Goal: Task Accomplishment & Management: Manage account settings

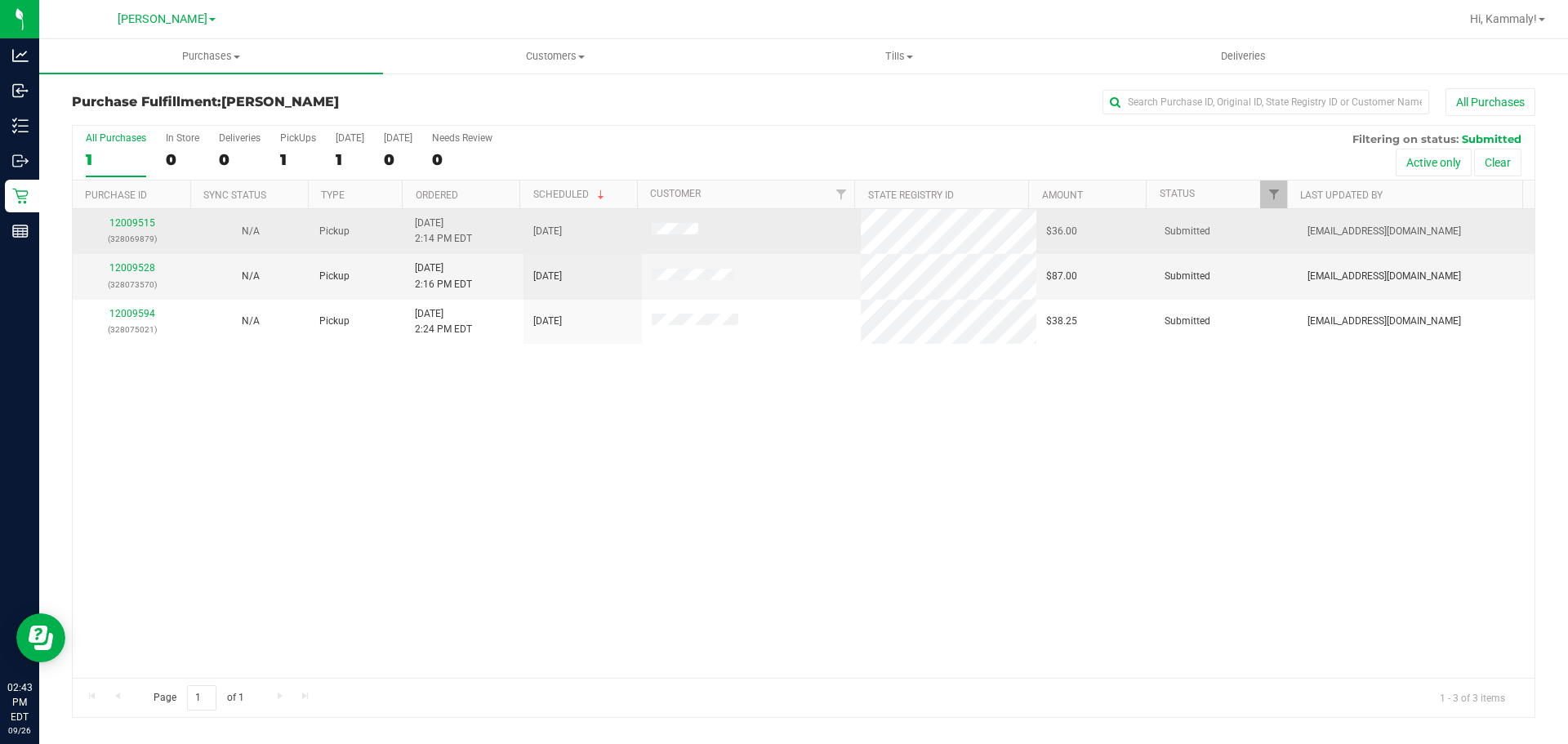
click at [130, 233] on p "(328069879)" at bounding box center [131, 238] width 99 height 15
click at [130, 223] on link "12009515" at bounding box center [132, 223] width 46 height 11
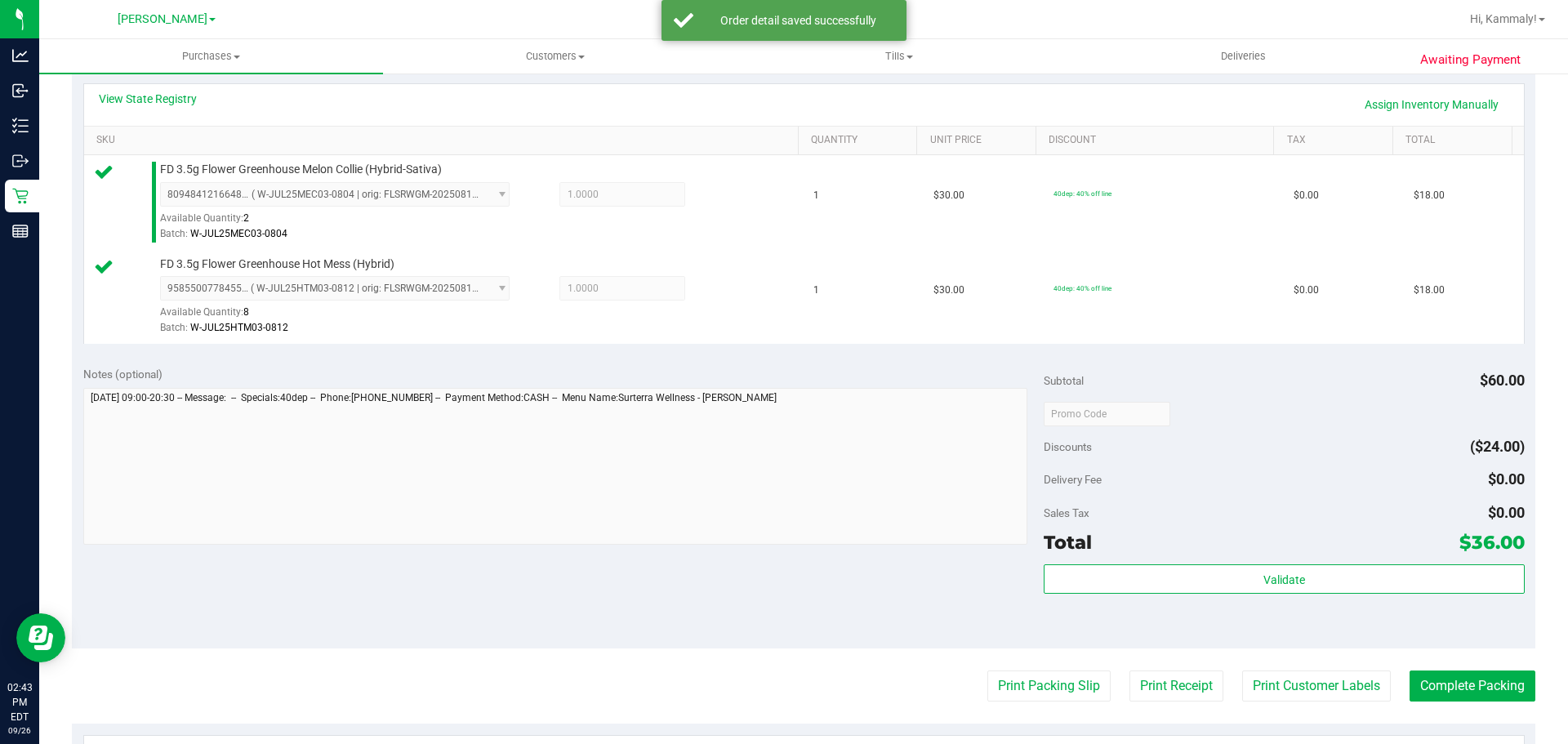
scroll to position [480, 0]
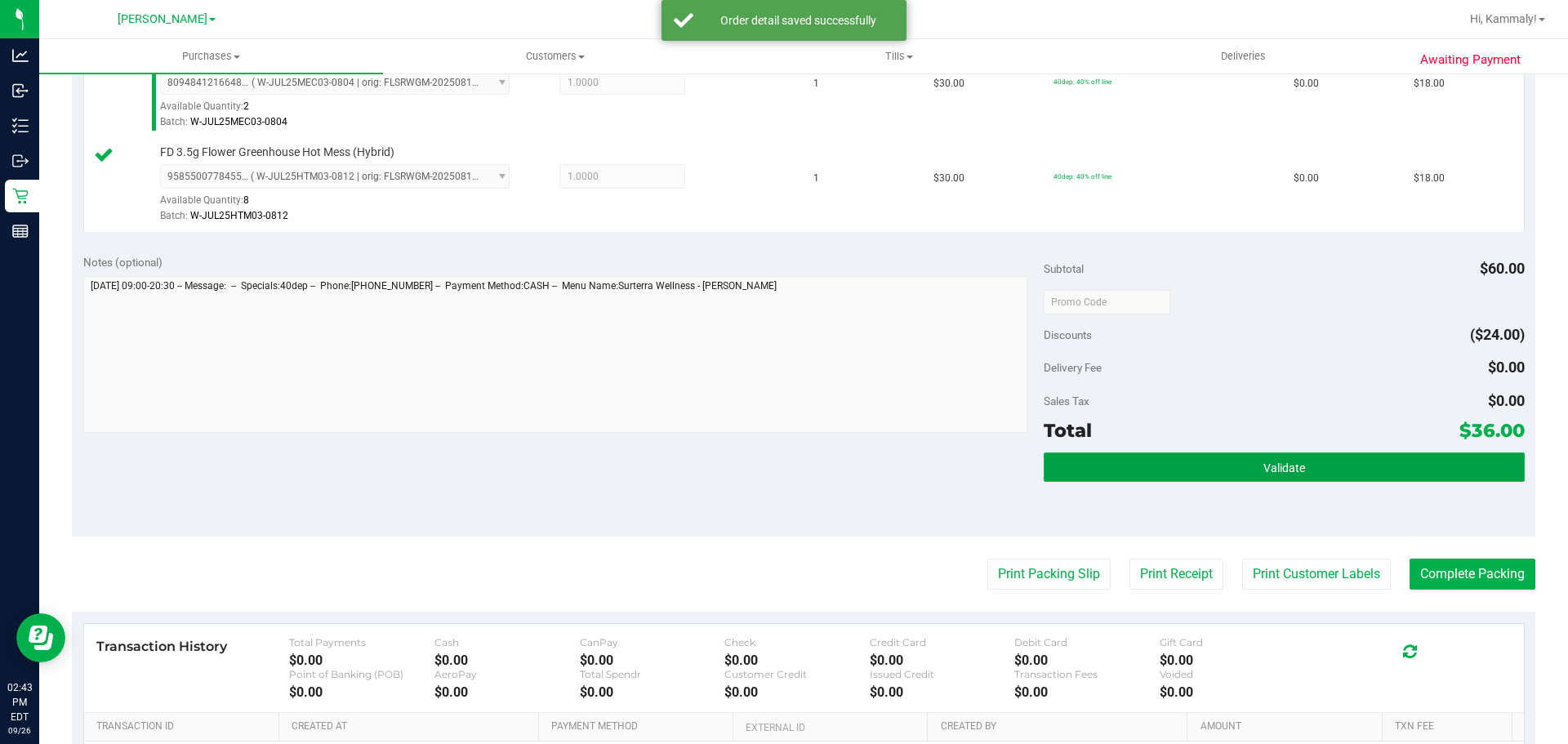
click at [1300, 479] on button "Validate" at bounding box center [1283, 466] width 480 height 30
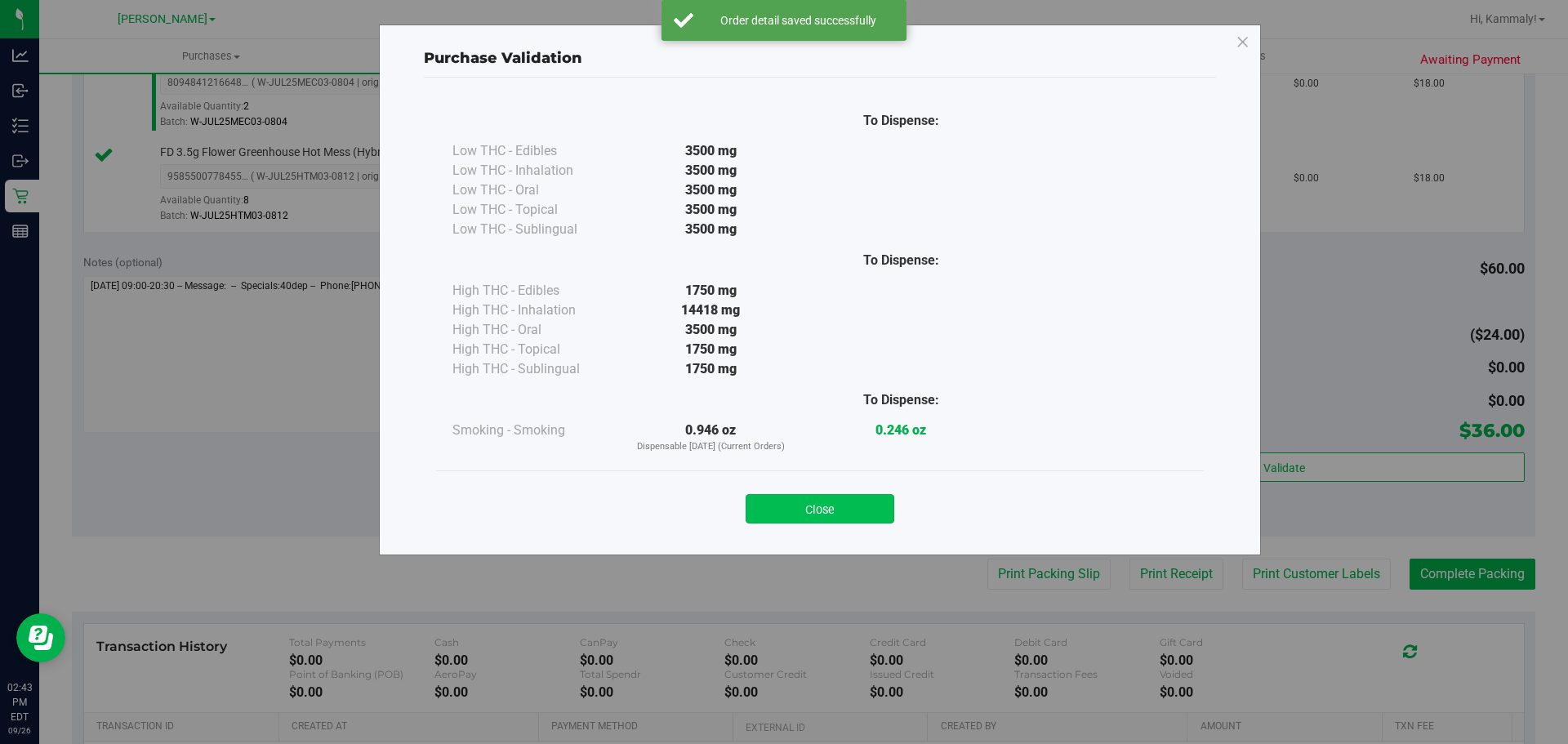
click at [857, 501] on button "Close" at bounding box center [819, 508] width 148 height 30
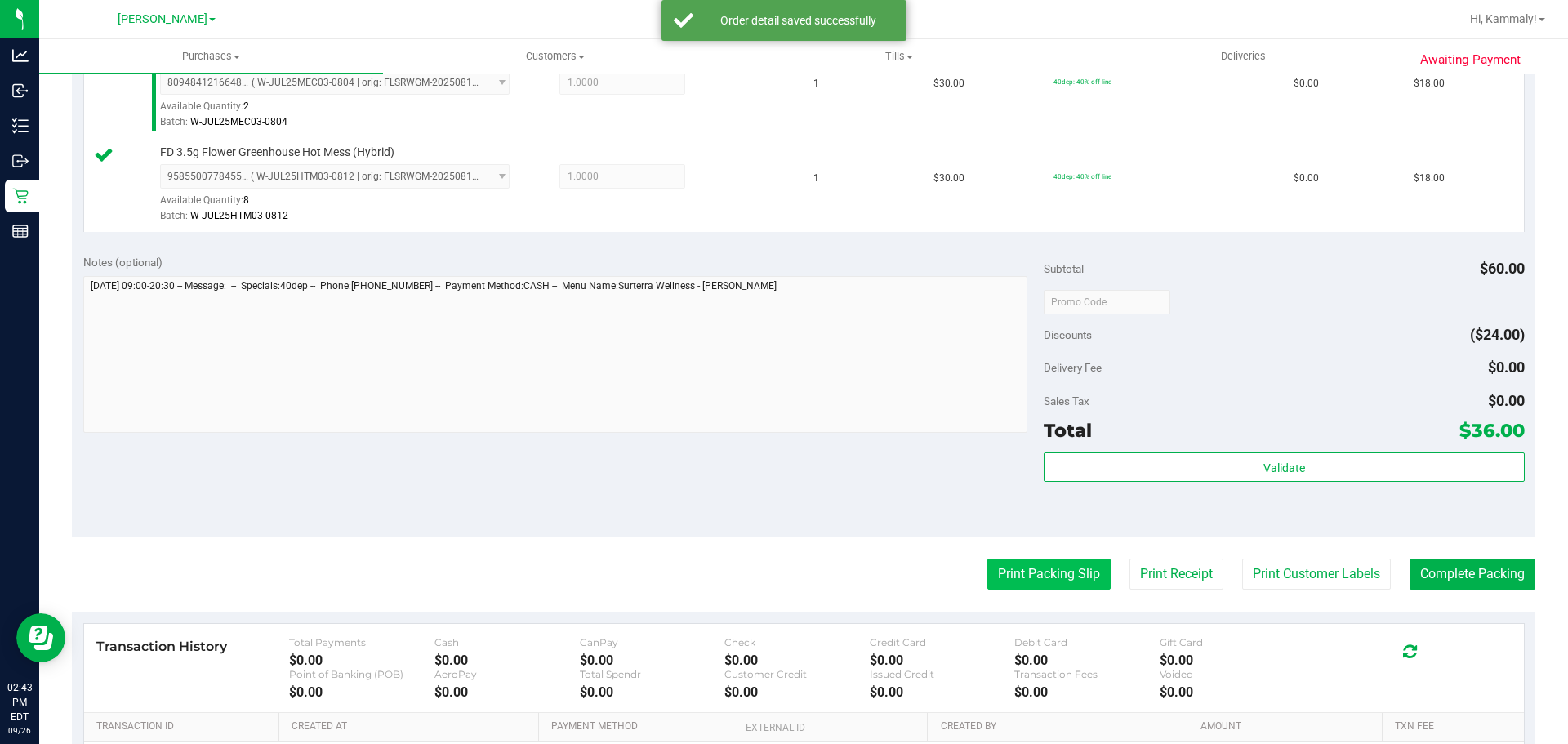
click at [1035, 572] on button "Print Packing Slip" at bounding box center [1049, 574] width 124 height 31
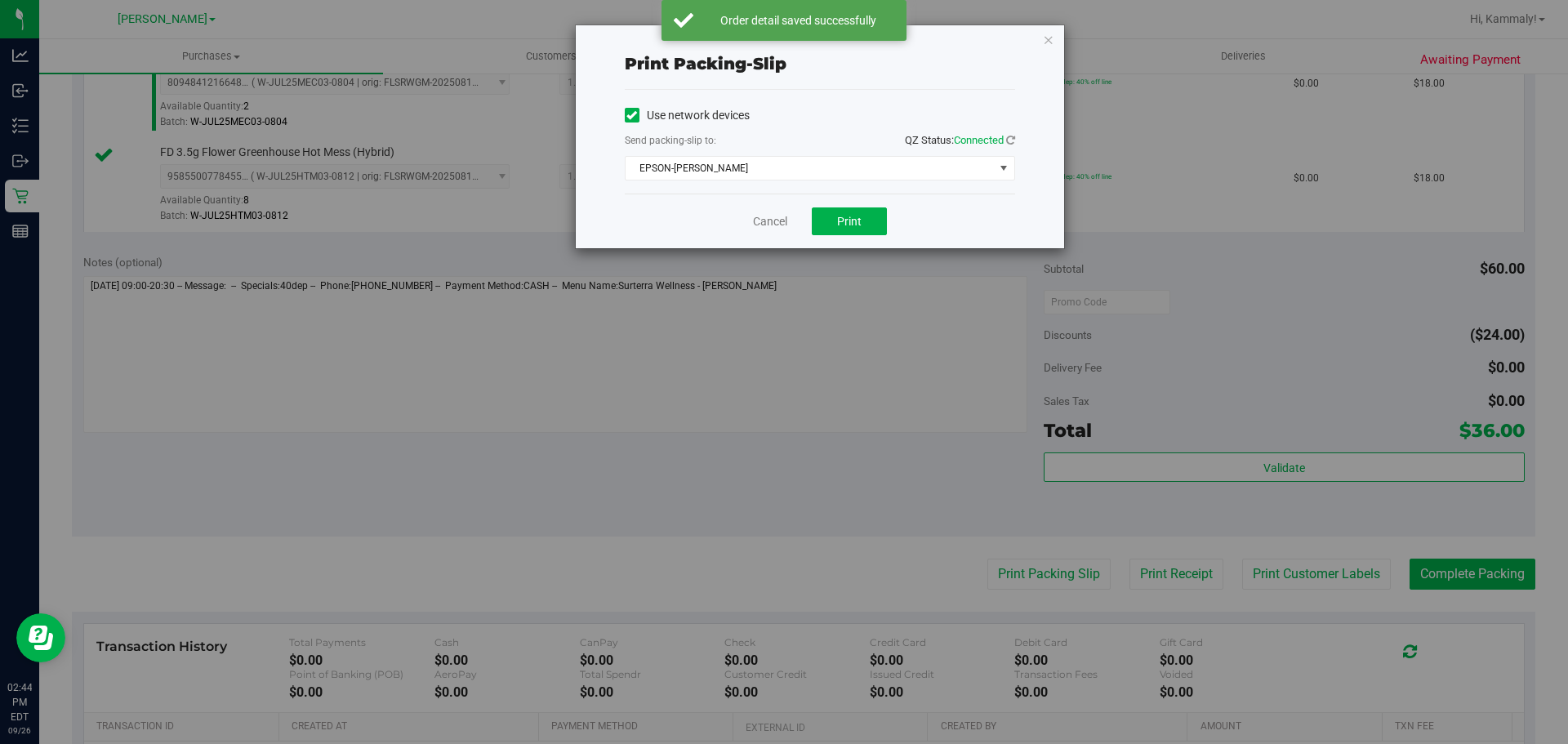
click at [854, 255] on div "Print packing-slip Use network devices Send packing-slip to: QZ Status: Connect…" at bounding box center [789, 372] width 1579 height 744
click at [872, 226] on button "Print" at bounding box center [849, 221] width 75 height 28
click at [758, 221] on link "Cancel" at bounding box center [770, 221] width 34 height 17
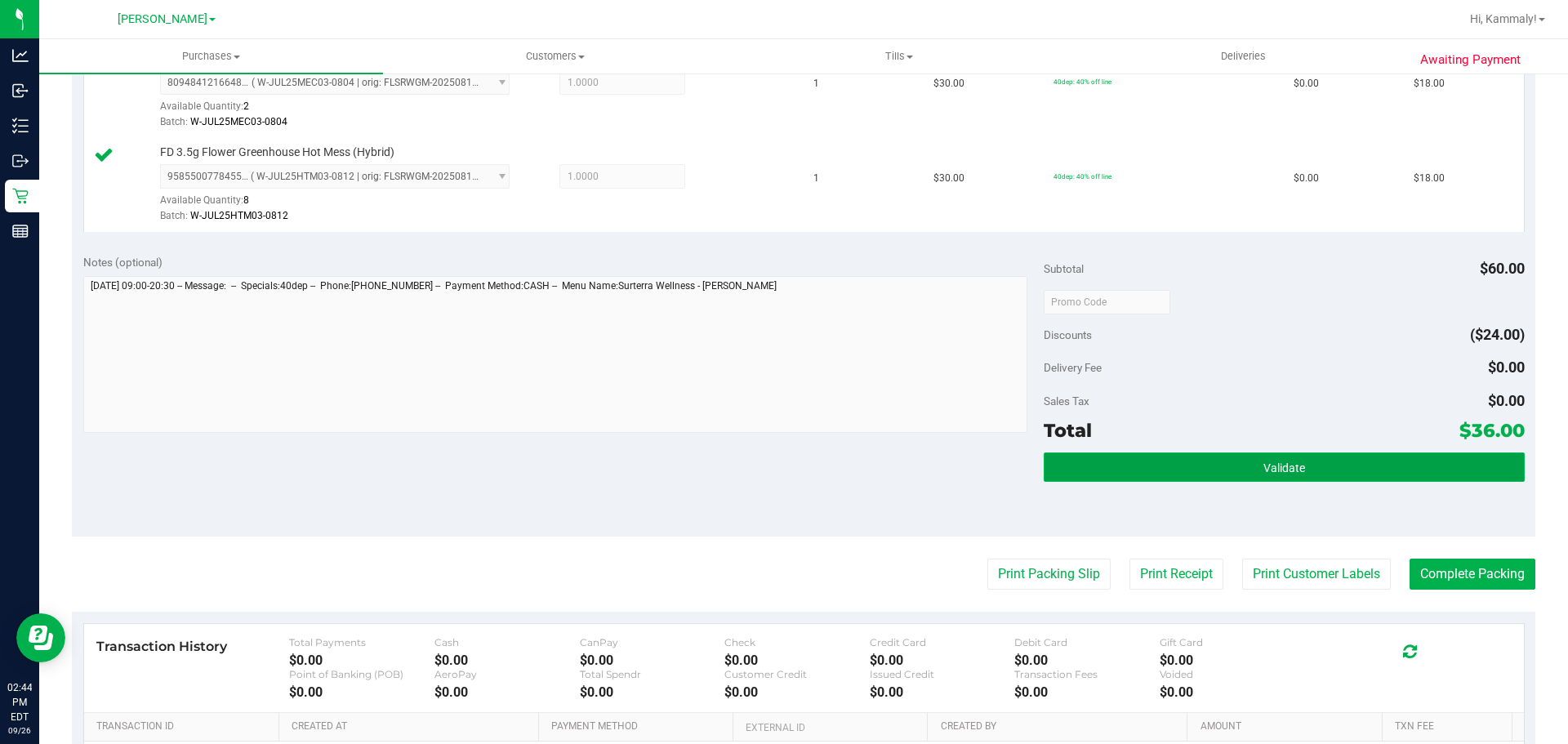
click at [1270, 467] on span "Validate" at bounding box center [1284, 468] width 41 height 13
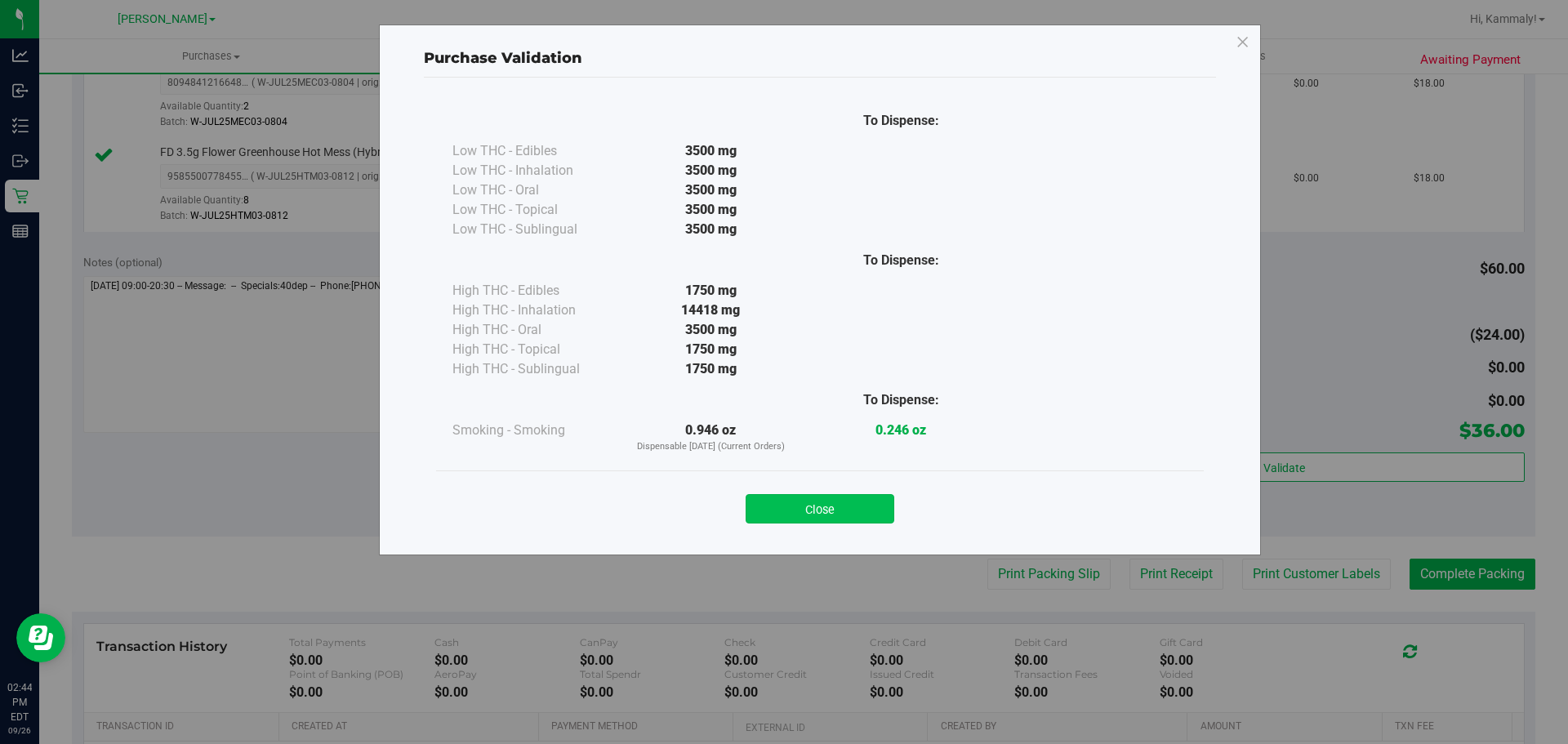
click at [806, 510] on button "Close" at bounding box center [819, 508] width 148 height 30
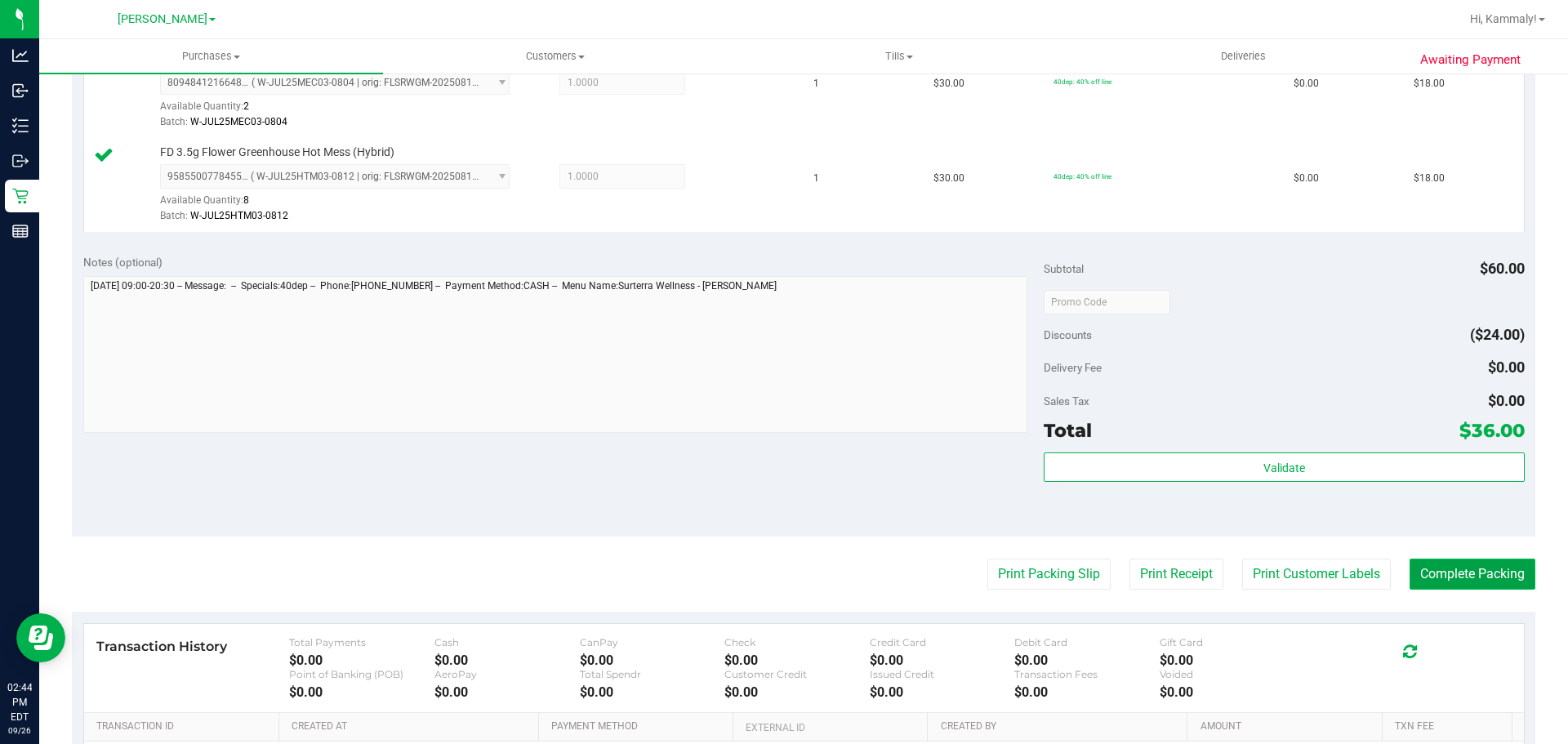
click at [1442, 583] on button "Complete Packing" at bounding box center [1471, 574] width 125 height 31
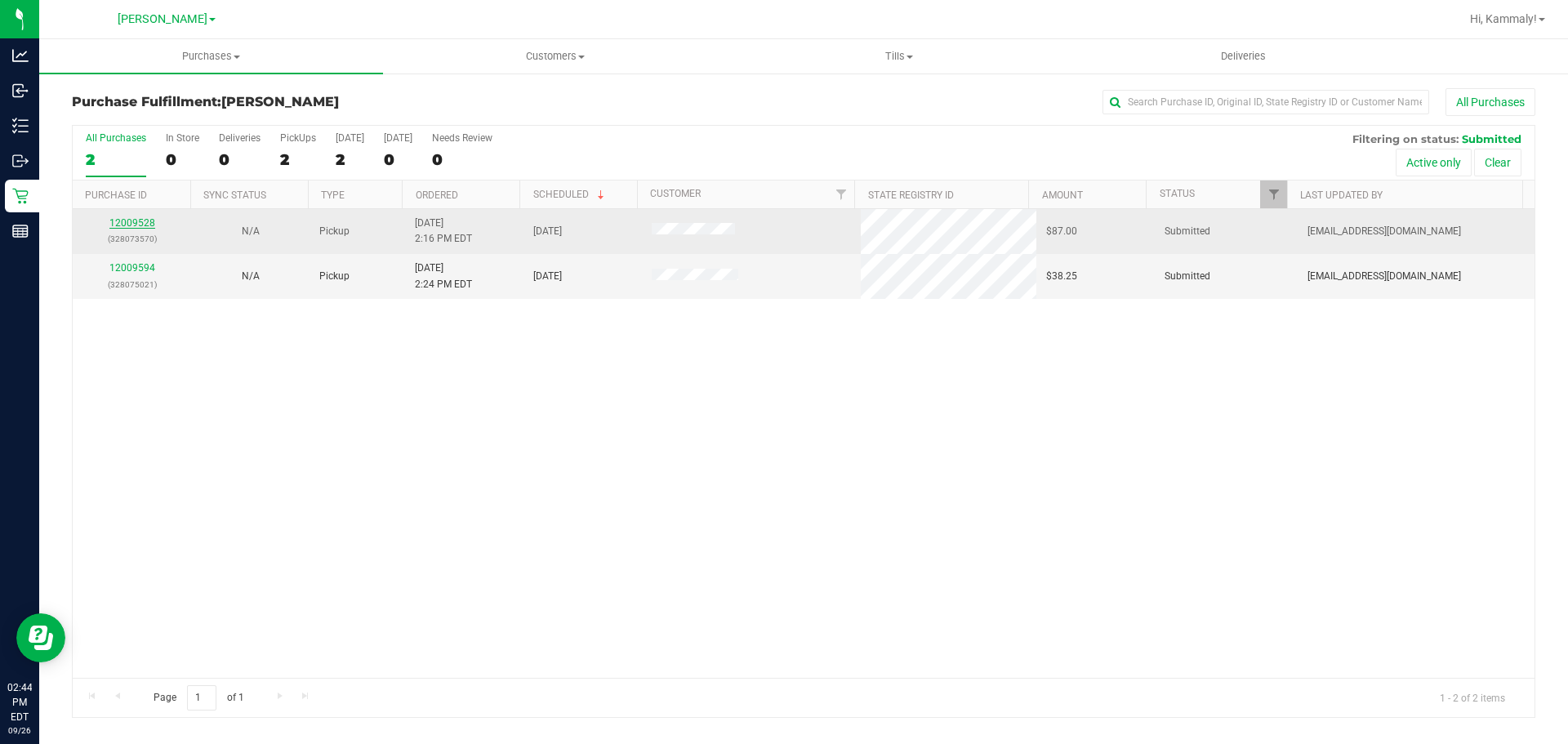
click at [131, 224] on link "12009528" at bounding box center [132, 223] width 46 height 11
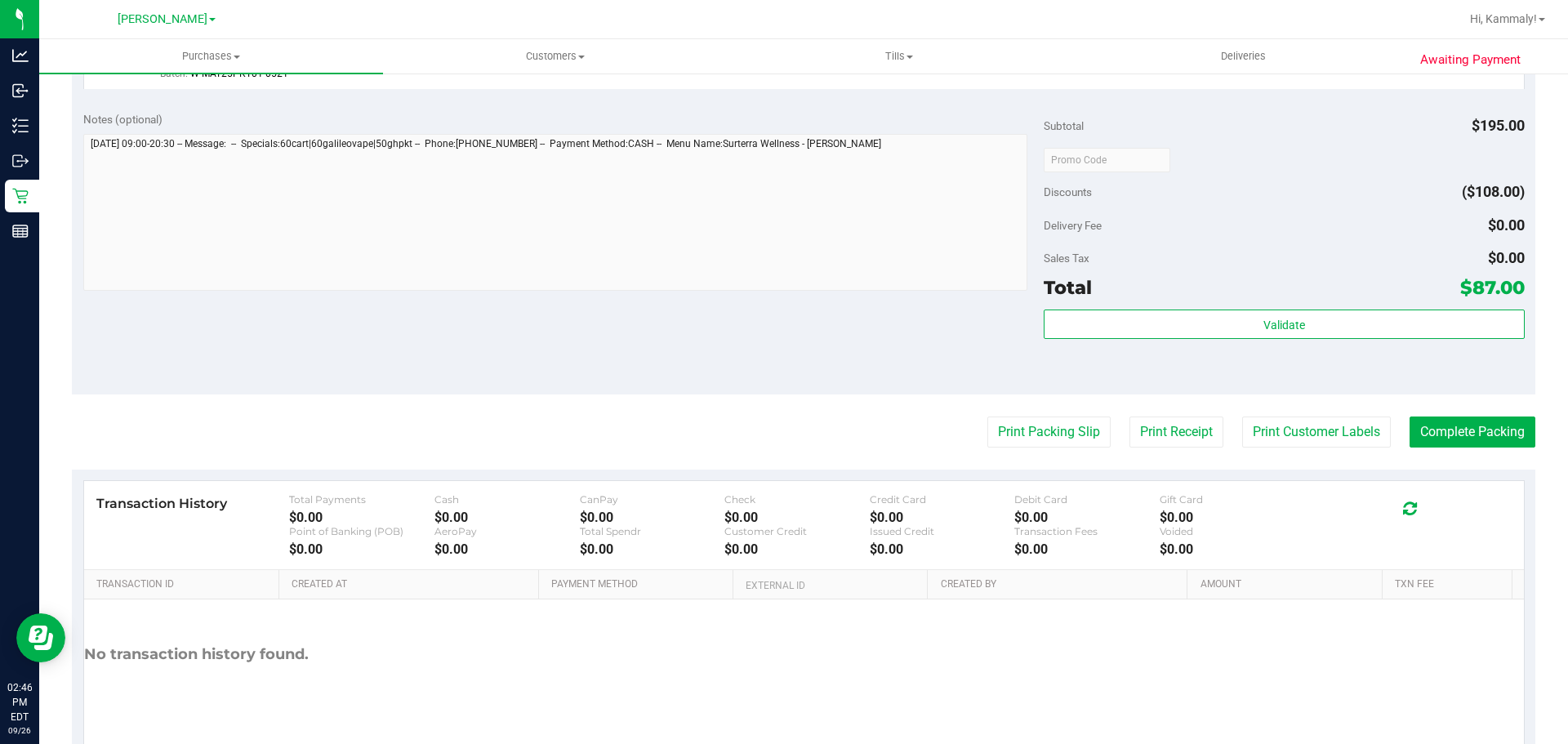
scroll to position [780, 0]
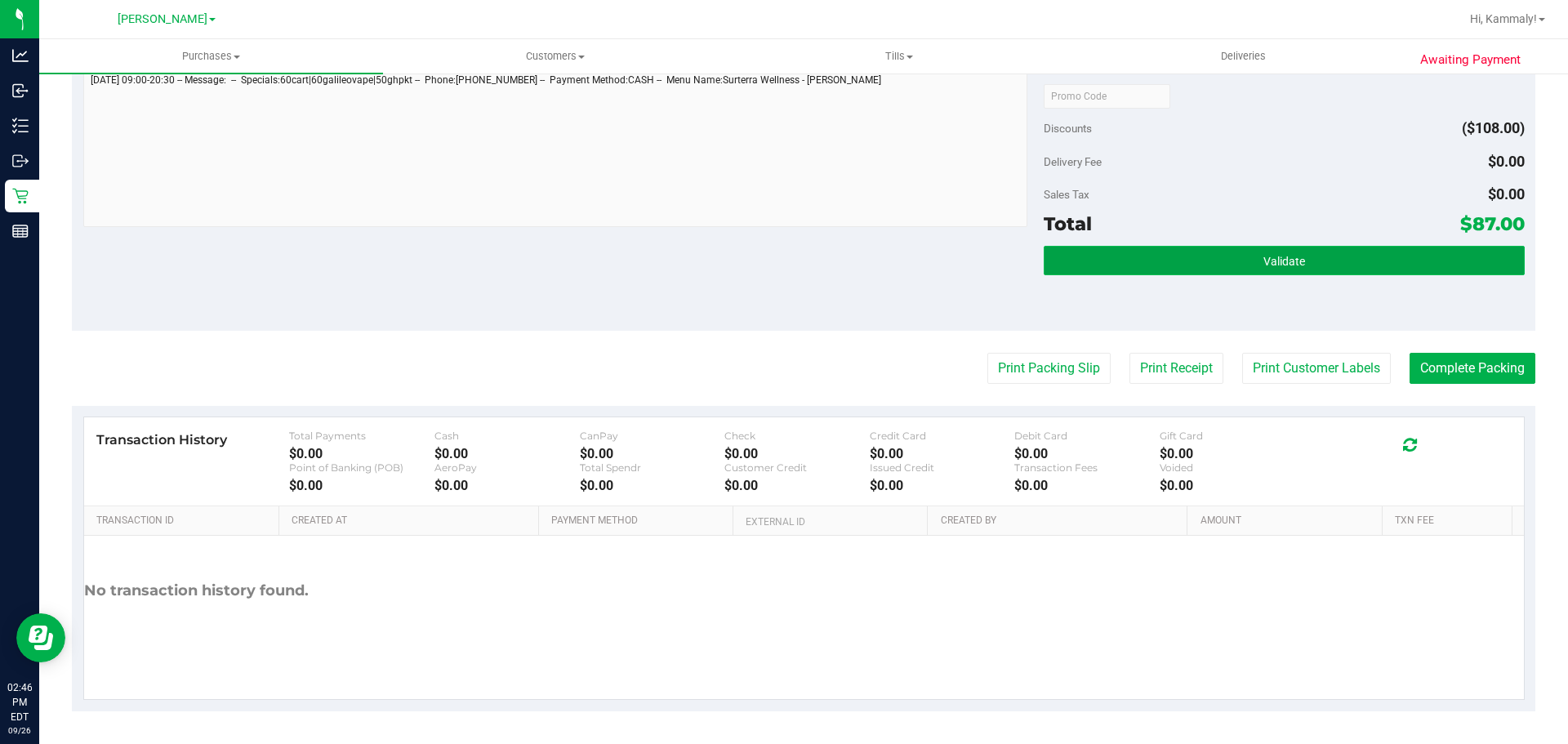
click at [1237, 257] on button "Validate" at bounding box center [1283, 260] width 480 height 30
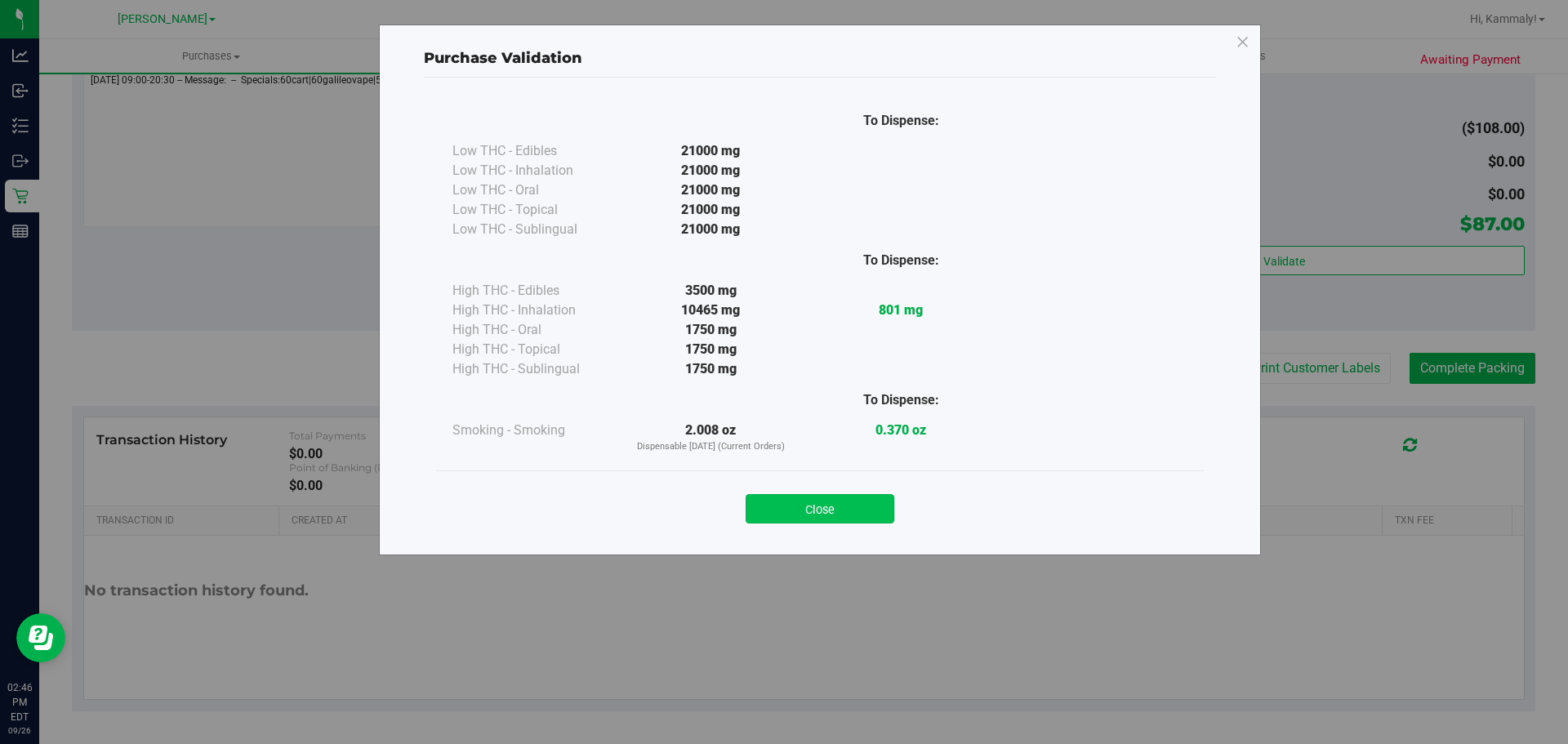
click at [822, 505] on button "Close" at bounding box center [819, 508] width 148 height 30
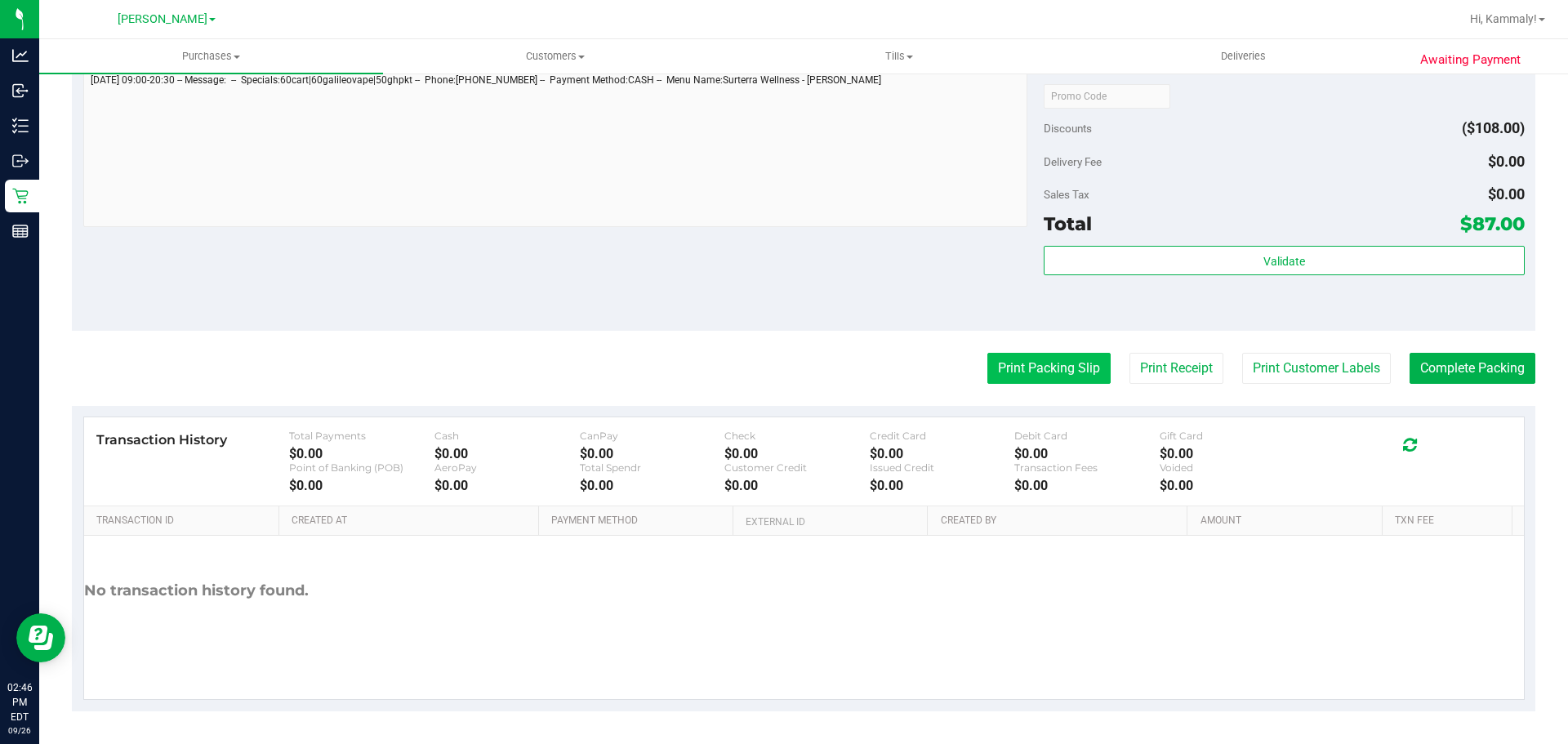
click at [1001, 383] on button "Print Packing Slip" at bounding box center [1049, 368] width 124 height 31
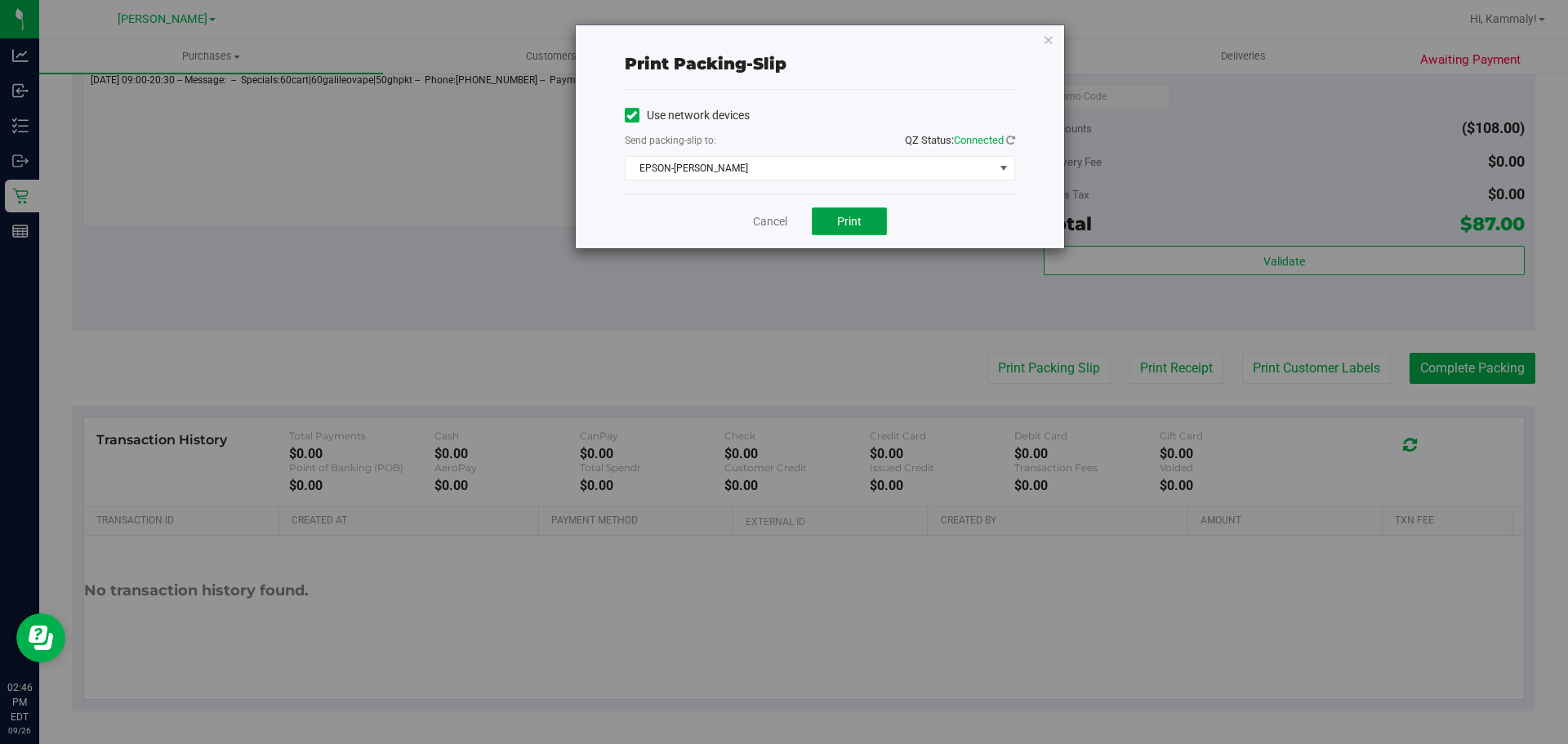
click at [846, 233] on button "Print" at bounding box center [849, 221] width 75 height 28
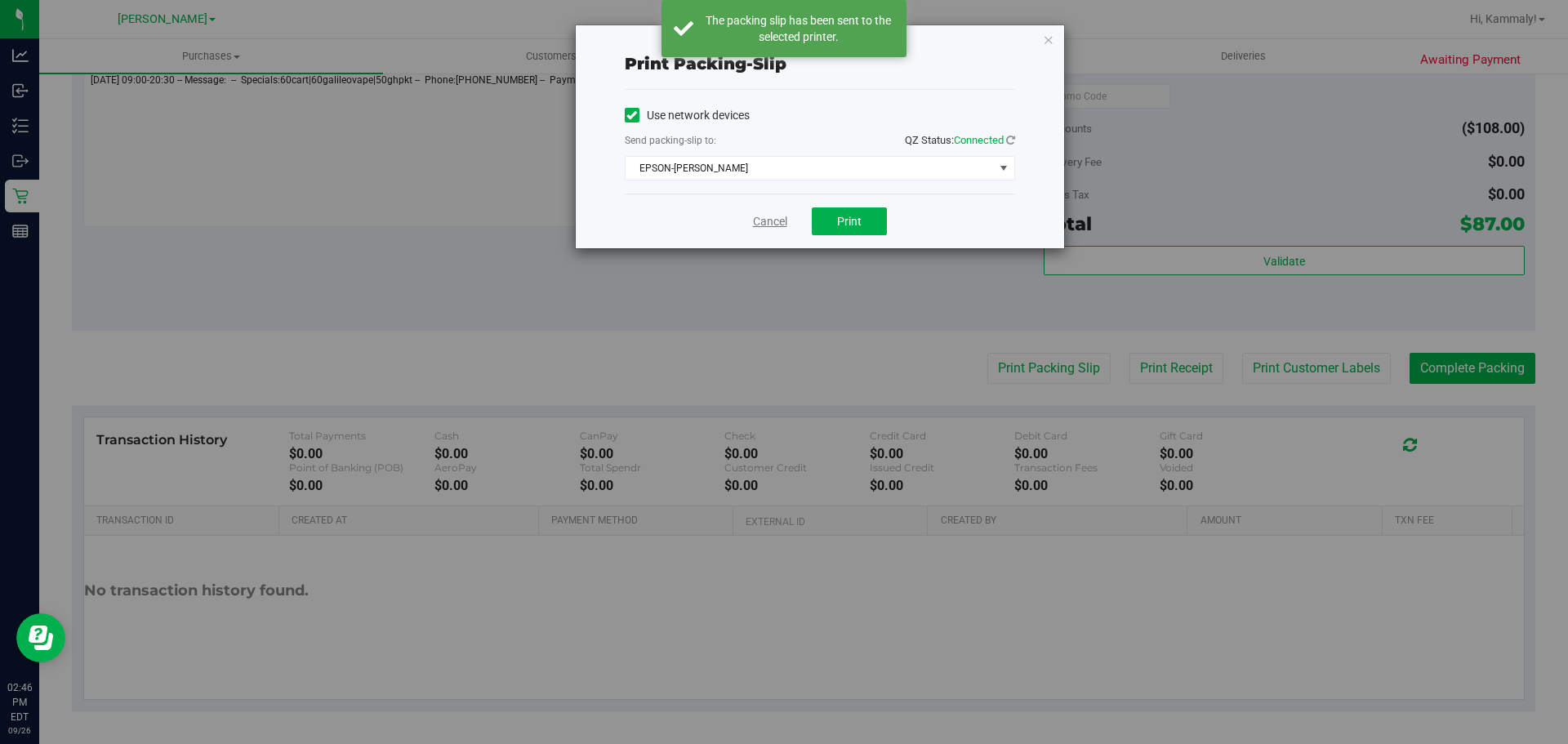
click at [761, 220] on link "Cancel" at bounding box center [770, 221] width 34 height 17
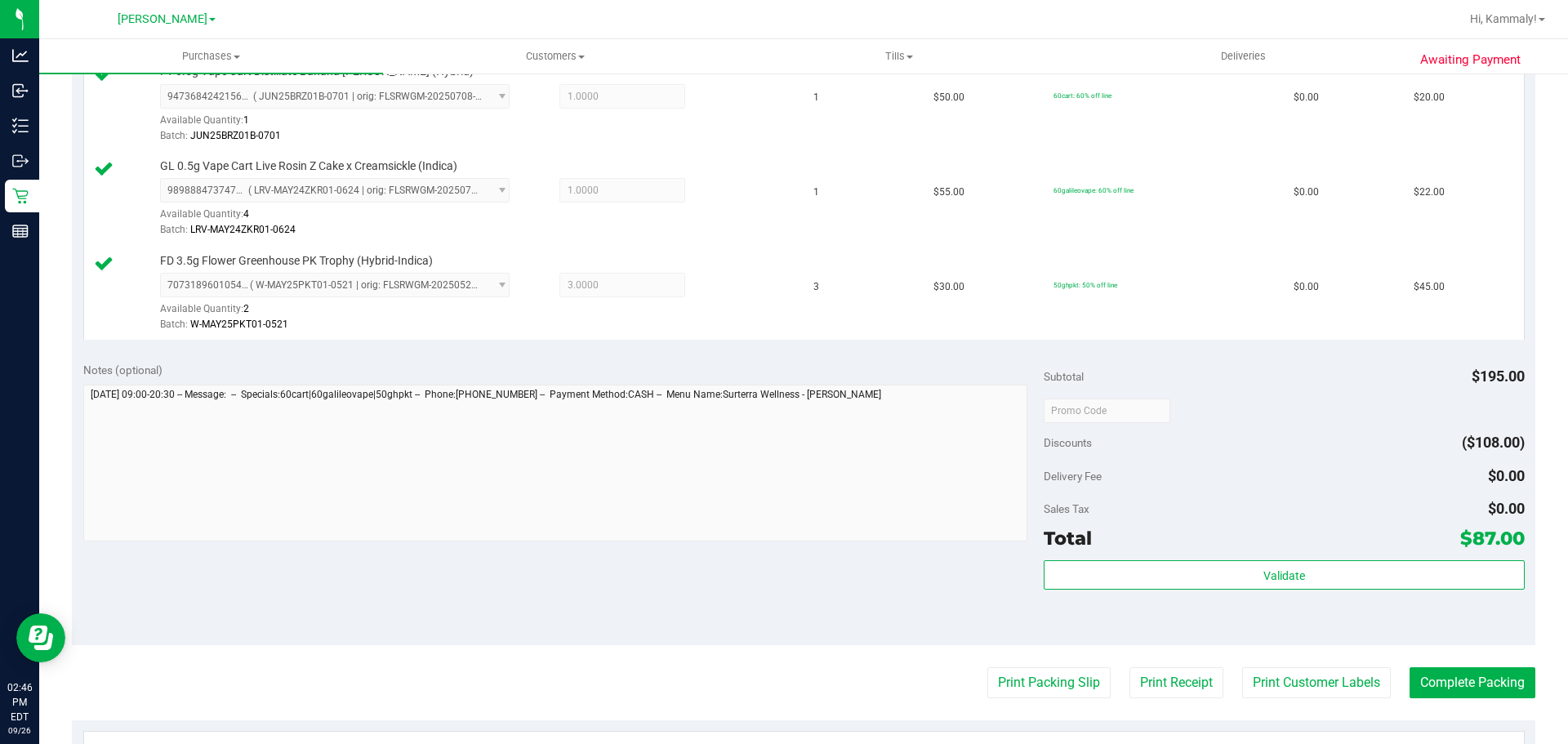
scroll to position [484, 0]
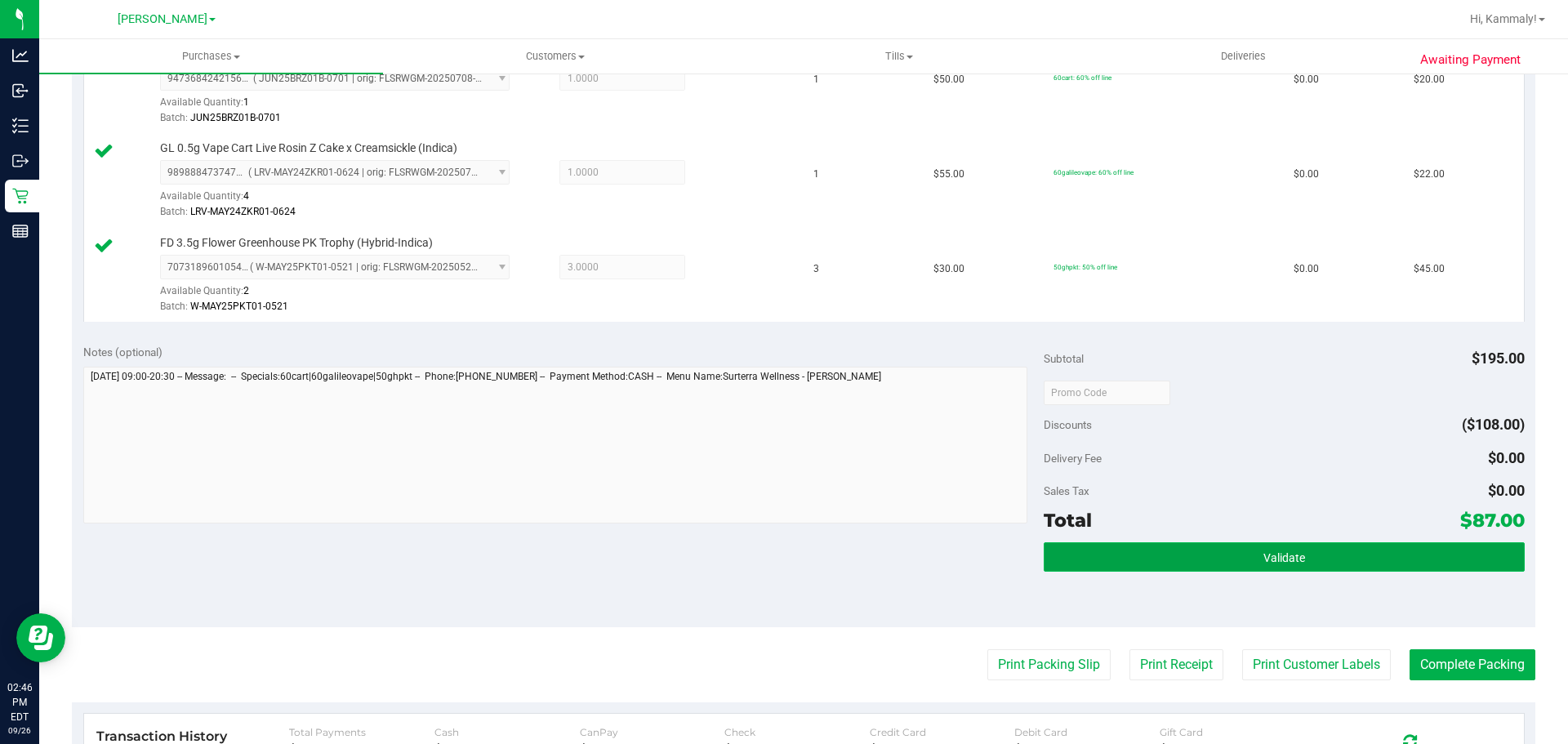
click at [1132, 566] on button "Validate" at bounding box center [1283, 556] width 480 height 30
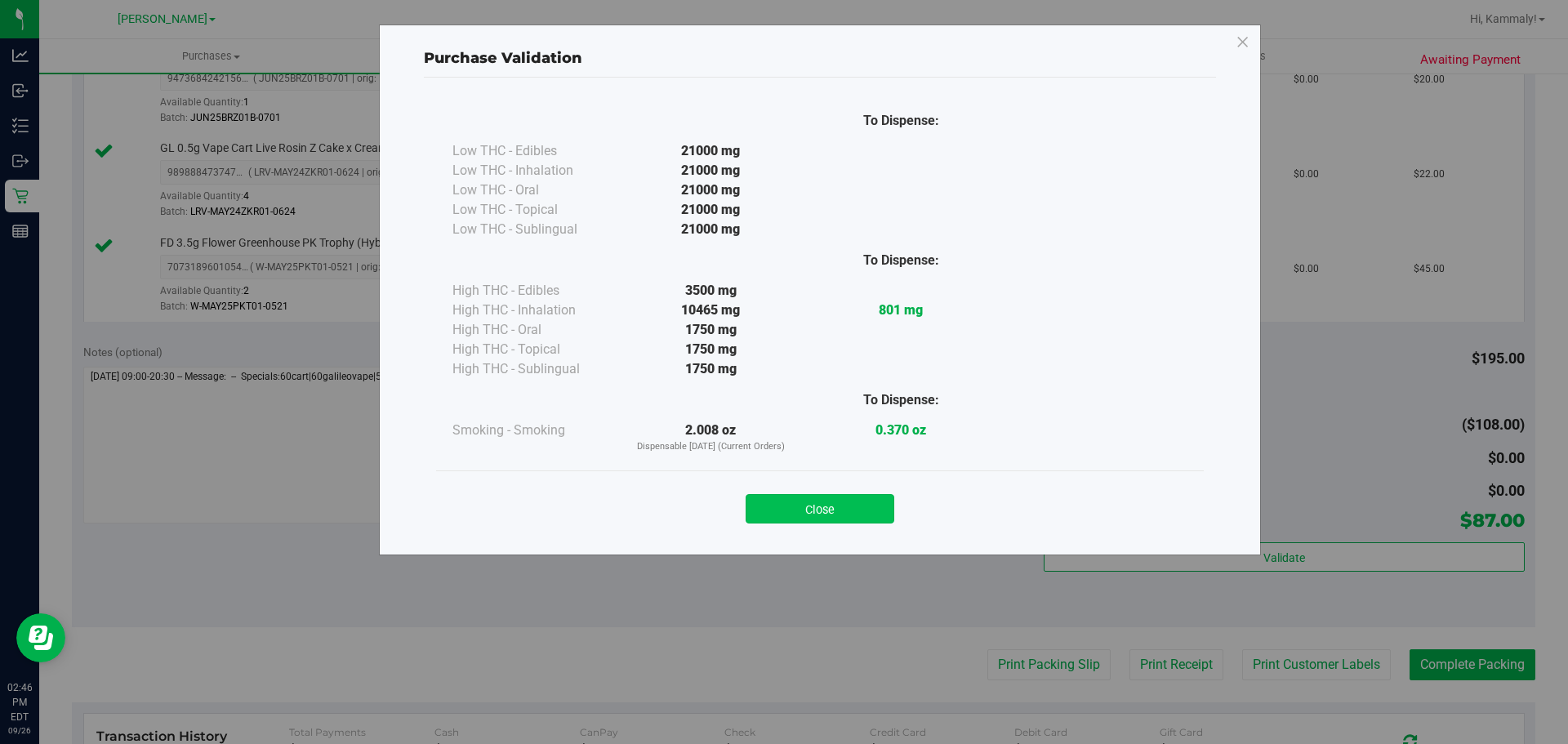
click at [822, 517] on button "Close" at bounding box center [819, 508] width 148 height 30
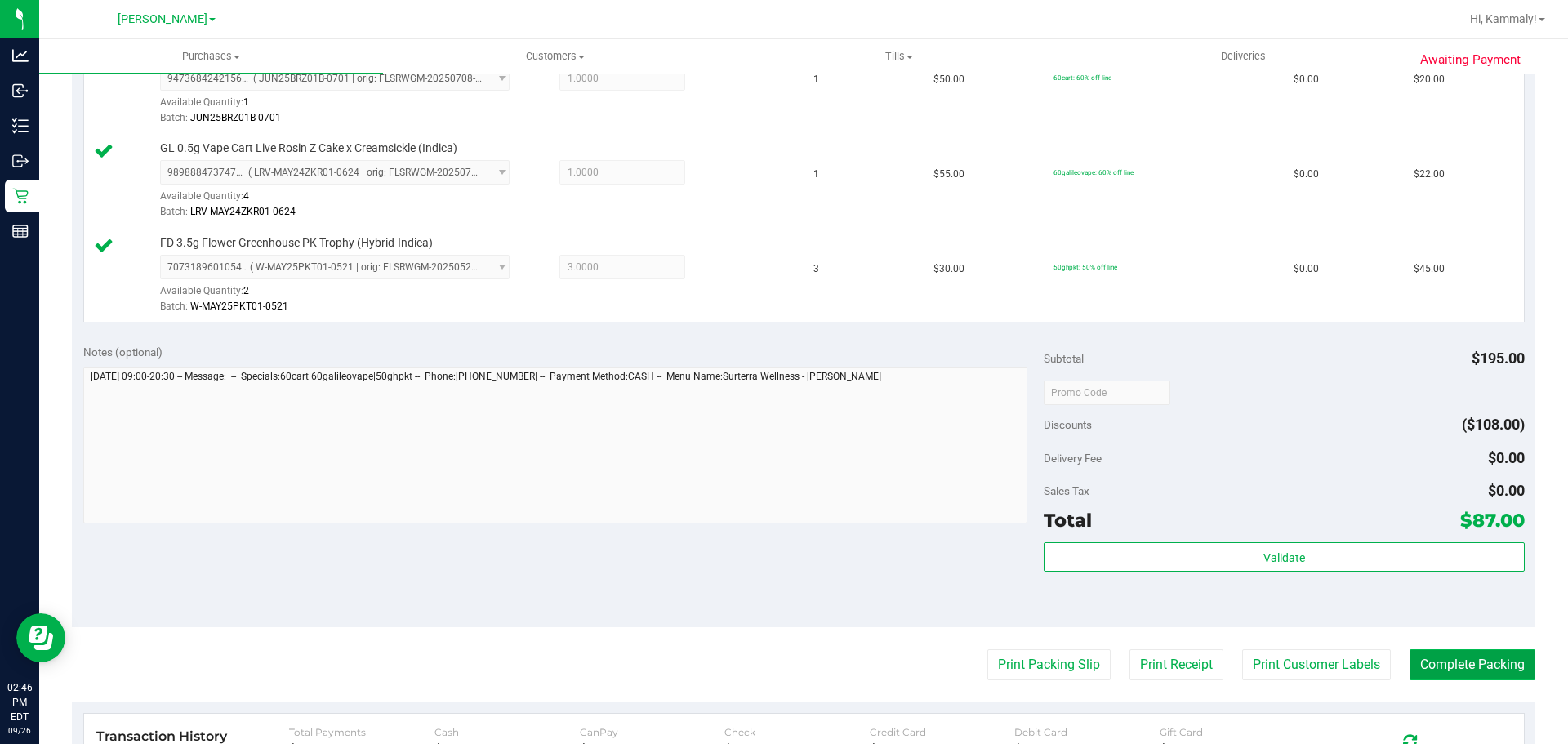
click at [1437, 662] on button "Complete Packing" at bounding box center [1471, 665] width 125 height 31
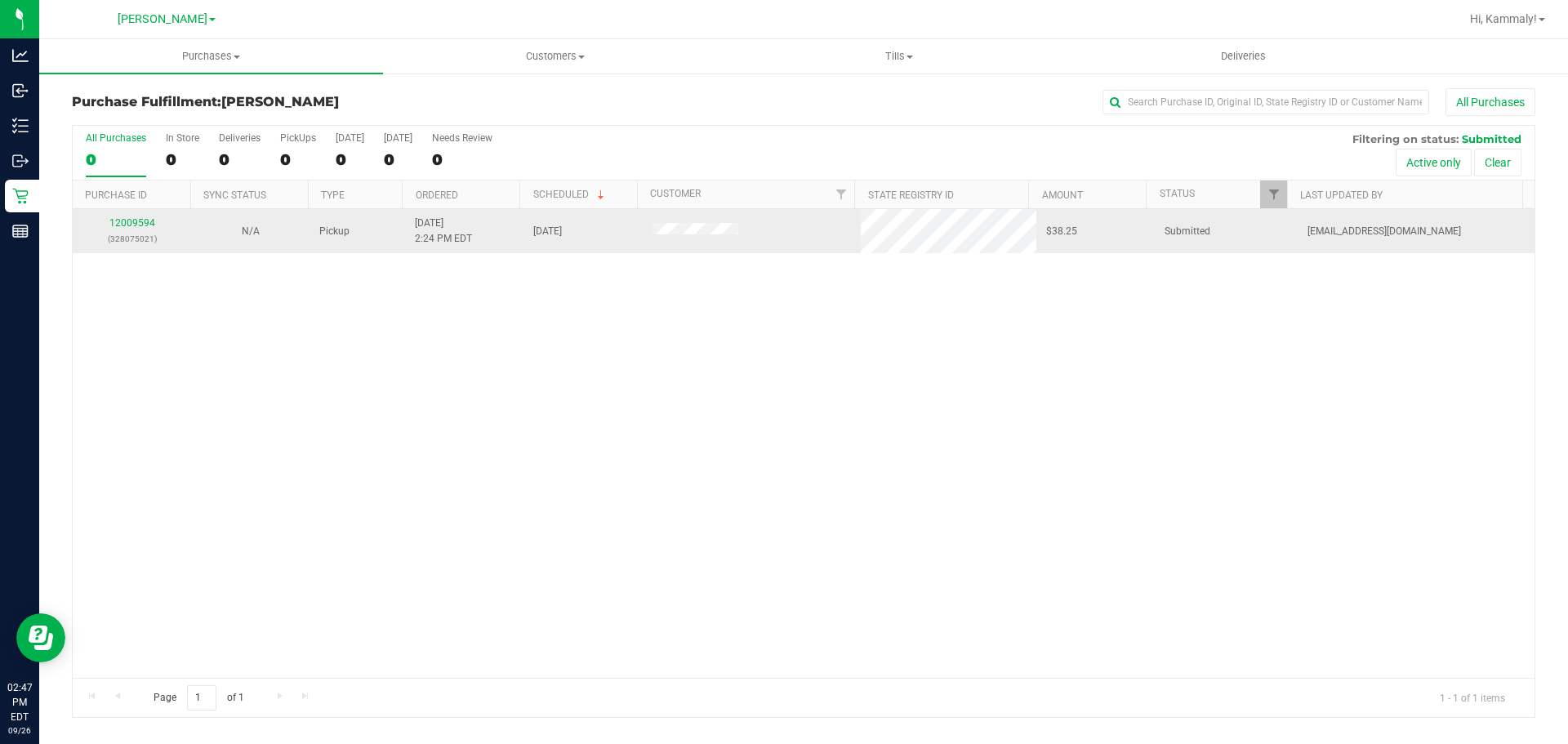
click at [116, 229] on div "12009594 (328075021)" at bounding box center [131, 231] width 99 height 31
click at [117, 220] on link "12009594" at bounding box center [132, 223] width 46 height 11
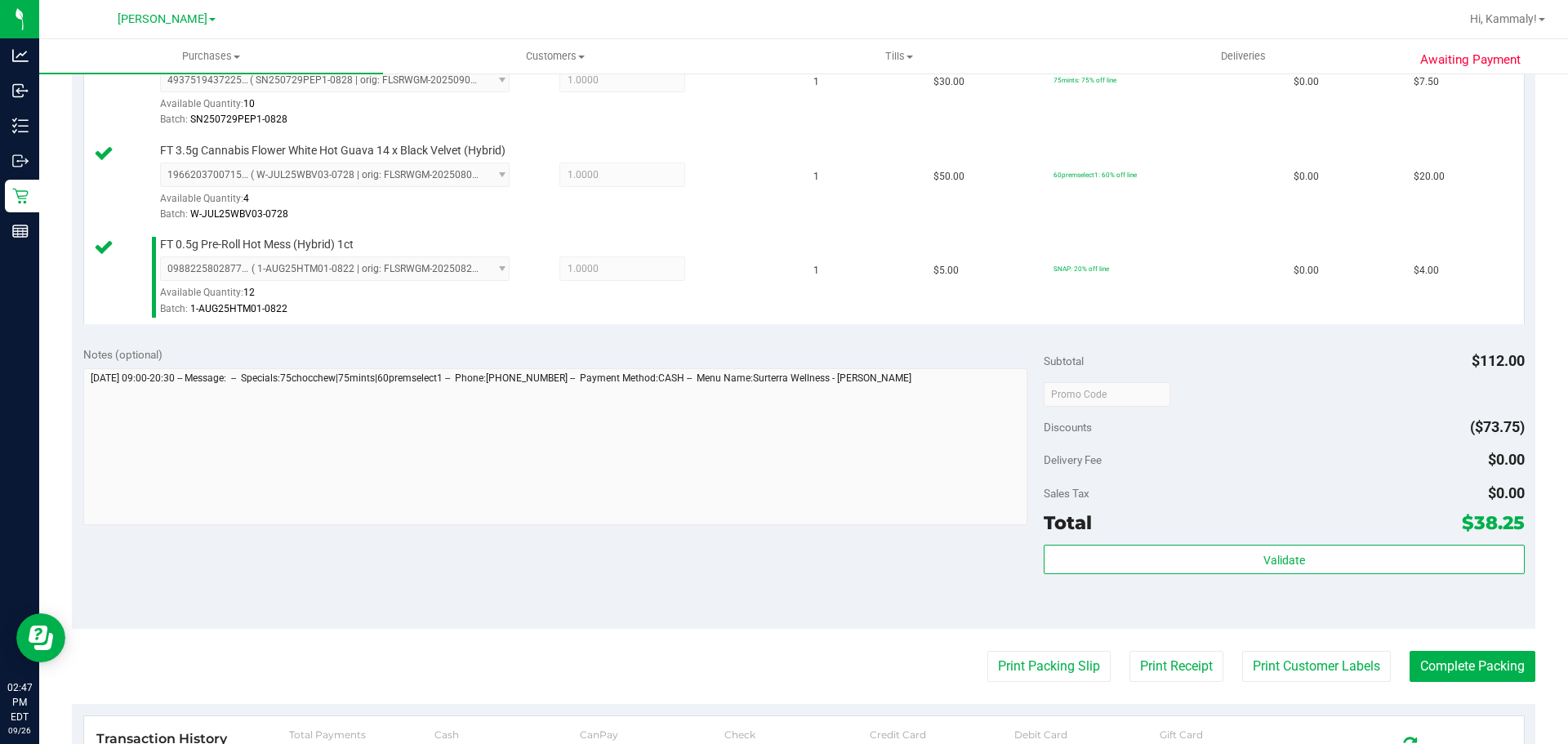
scroll to position [616, 0]
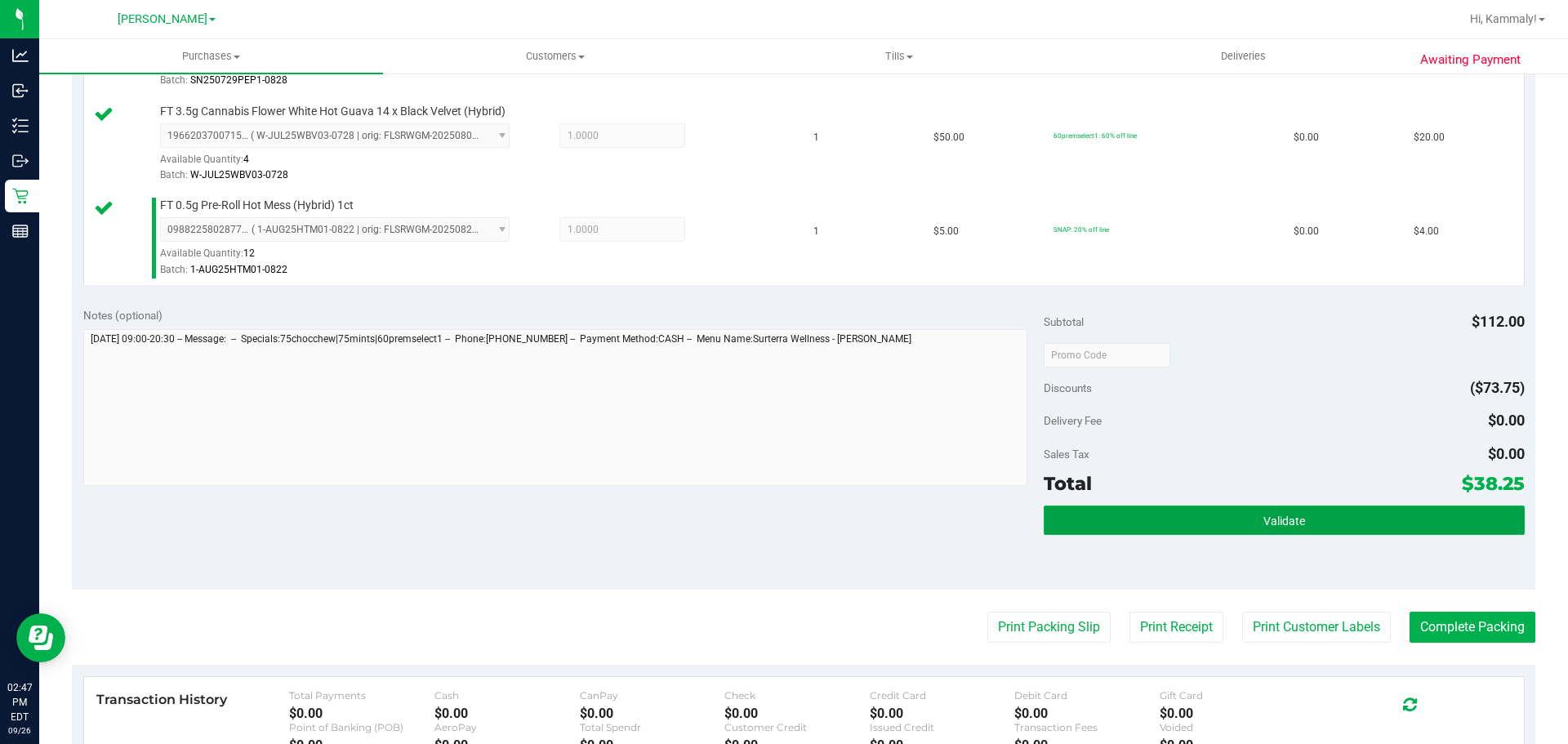
click at [1281, 518] on span "Validate" at bounding box center [1284, 521] width 41 height 13
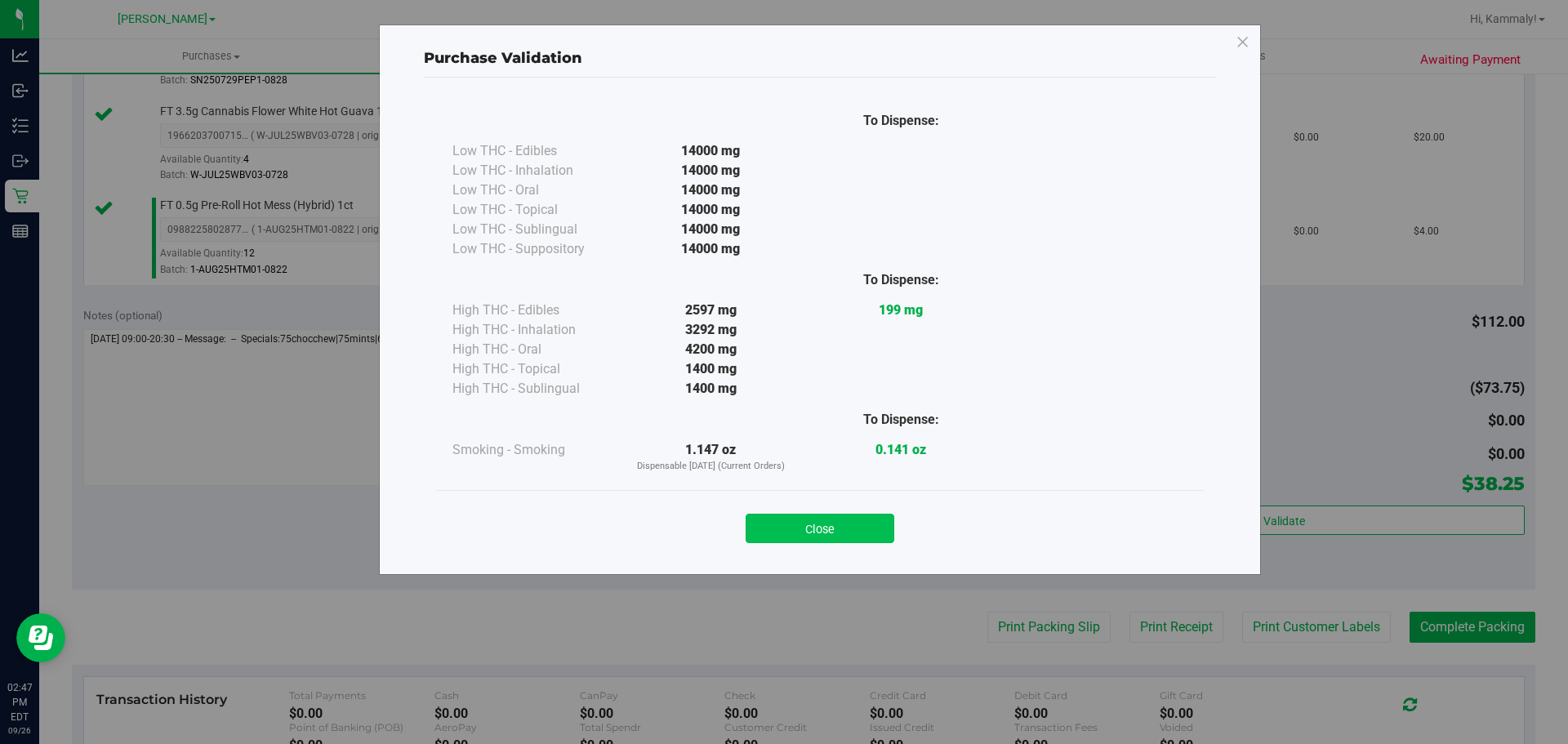
click at [817, 541] on button "Close" at bounding box center [819, 528] width 148 height 30
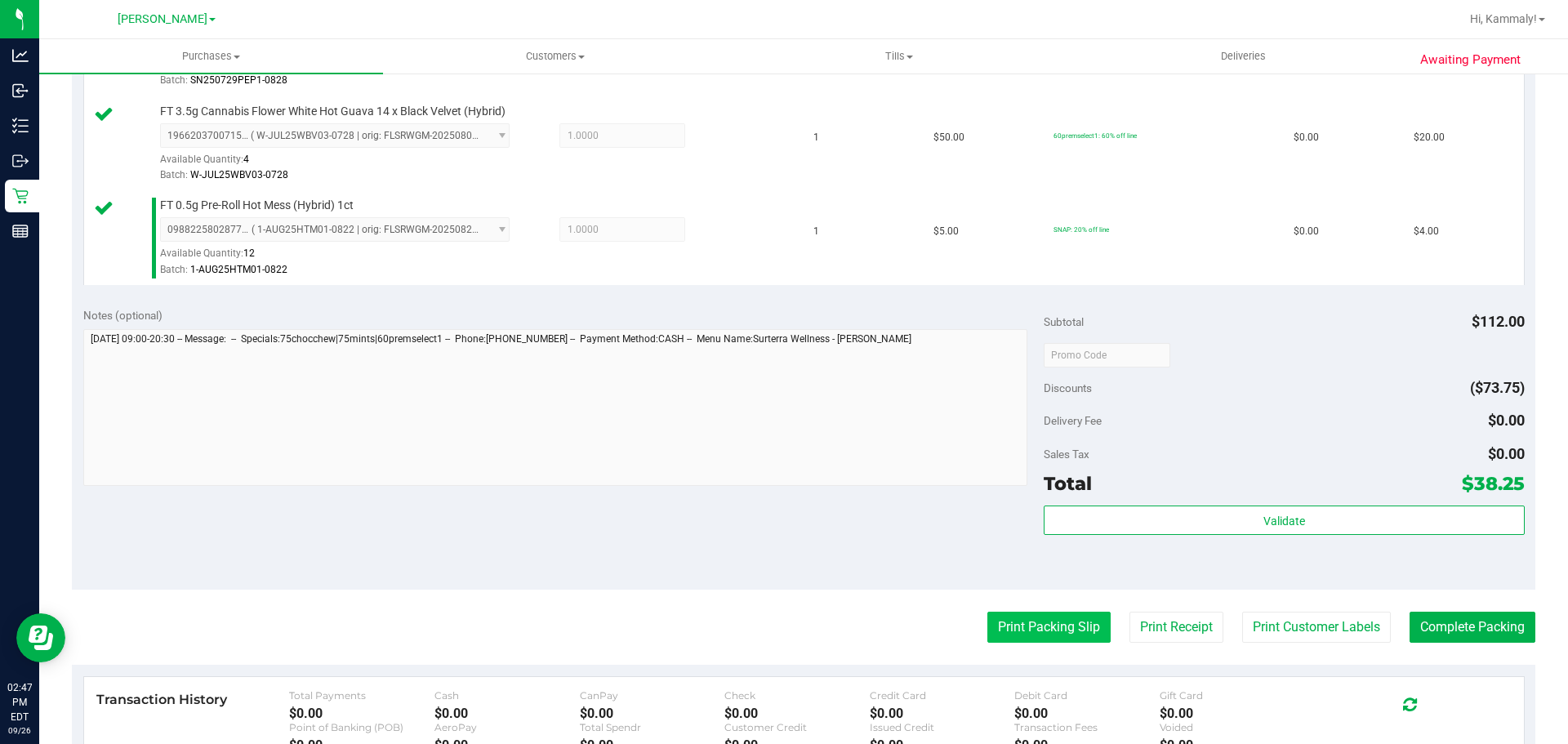
click at [988, 636] on button "Print Packing Slip" at bounding box center [1049, 626] width 124 height 31
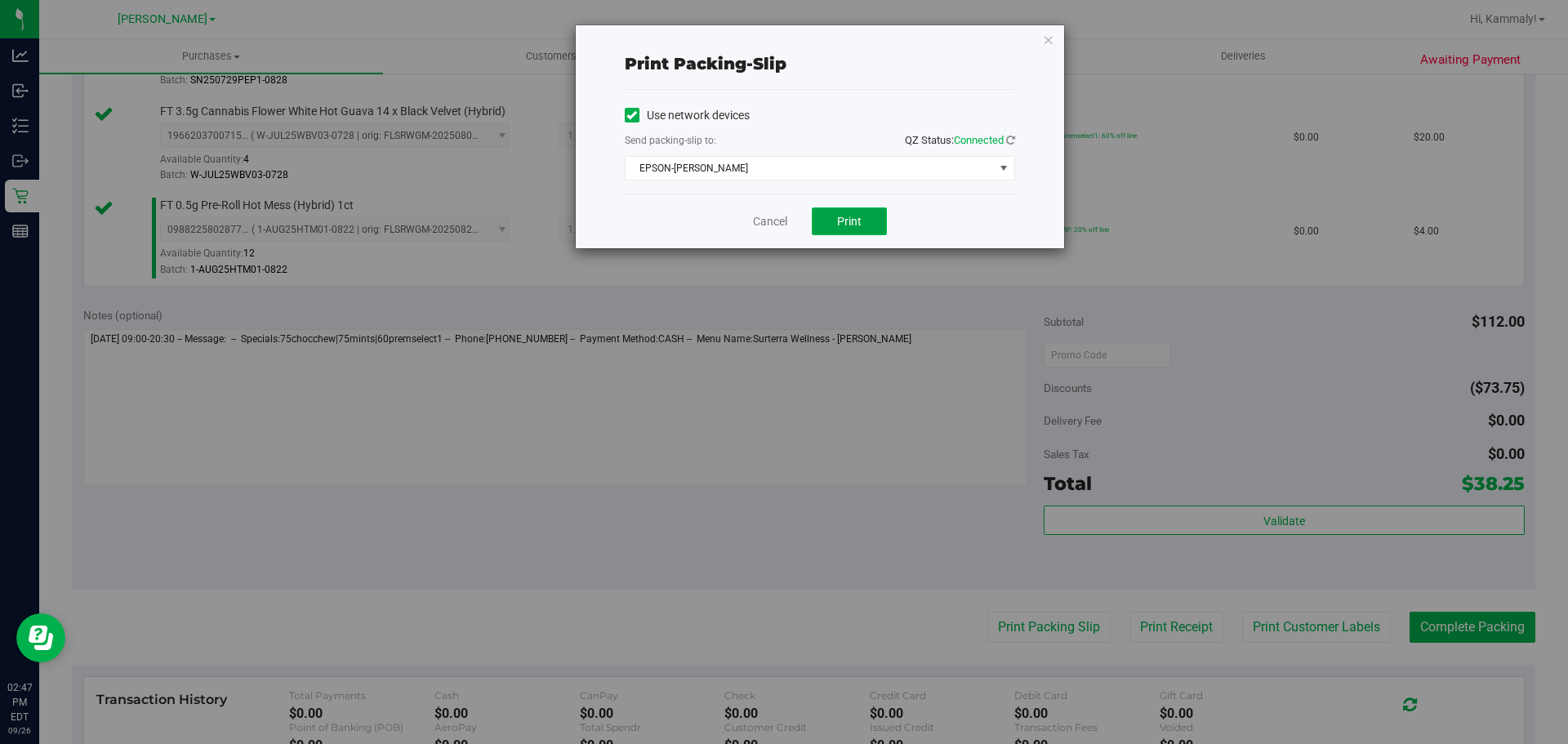
click at [852, 213] on button "Print" at bounding box center [849, 221] width 75 height 28
click at [777, 224] on link "Cancel" at bounding box center [770, 221] width 34 height 17
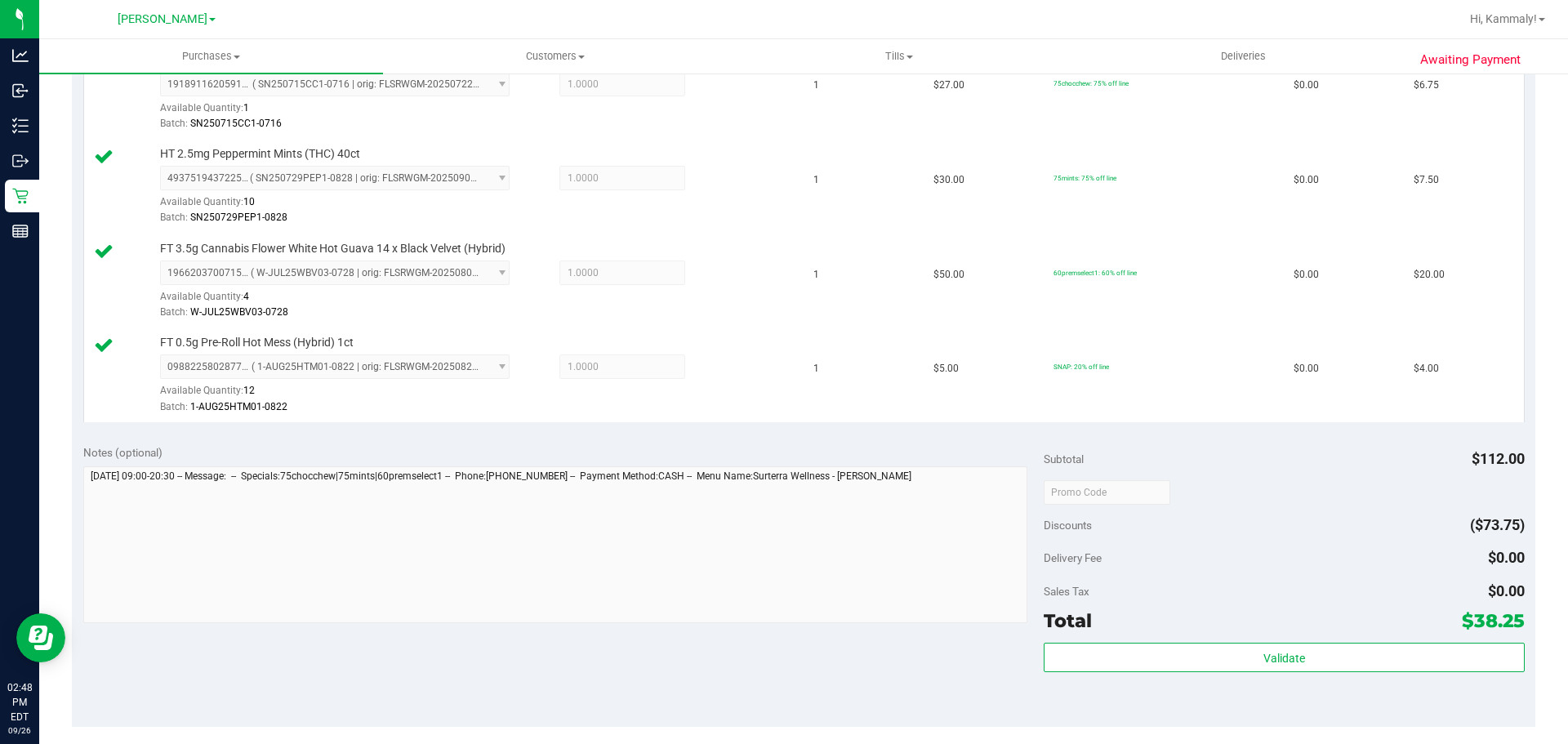
scroll to position [487, 0]
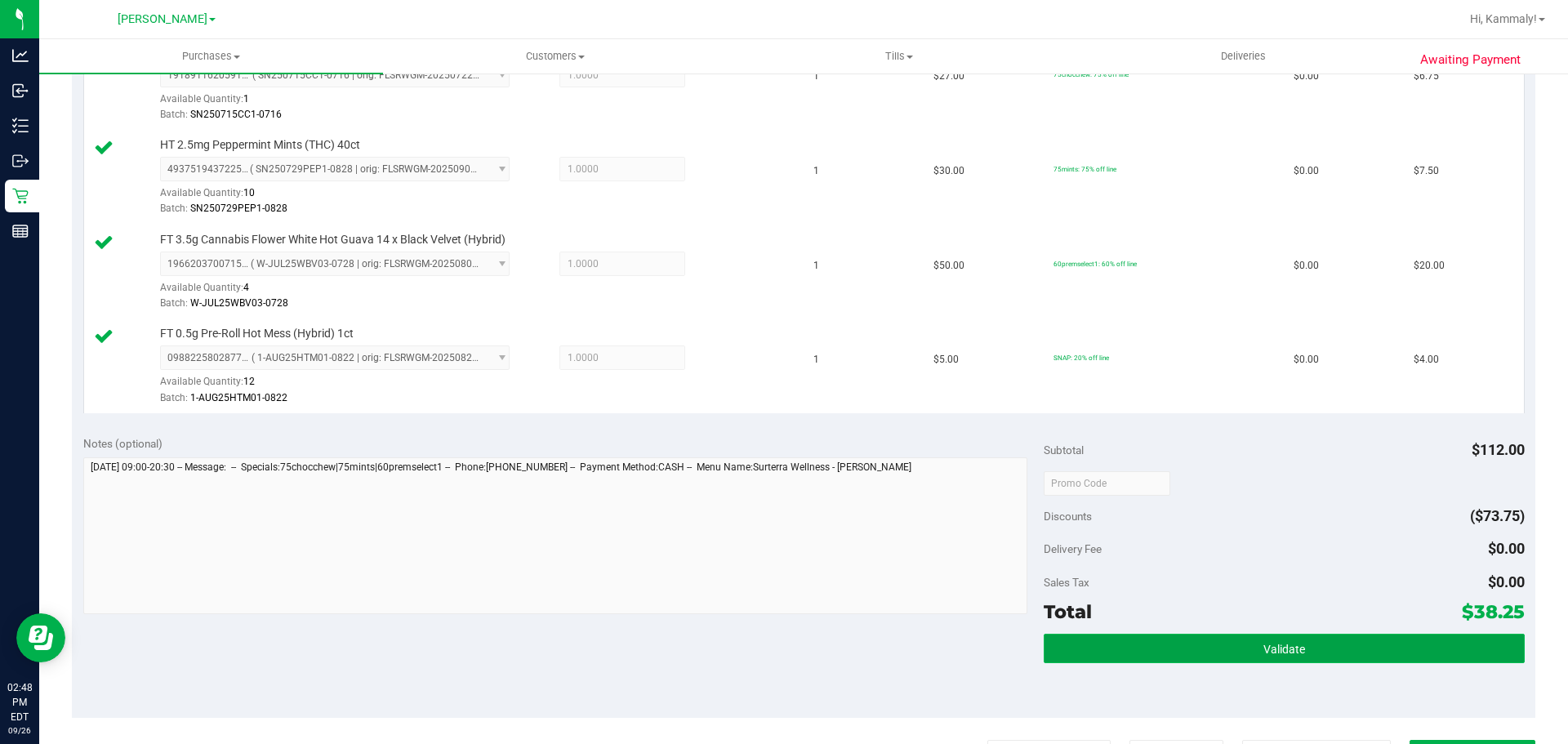
click at [1236, 643] on button "Validate" at bounding box center [1283, 647] width 480 height 30
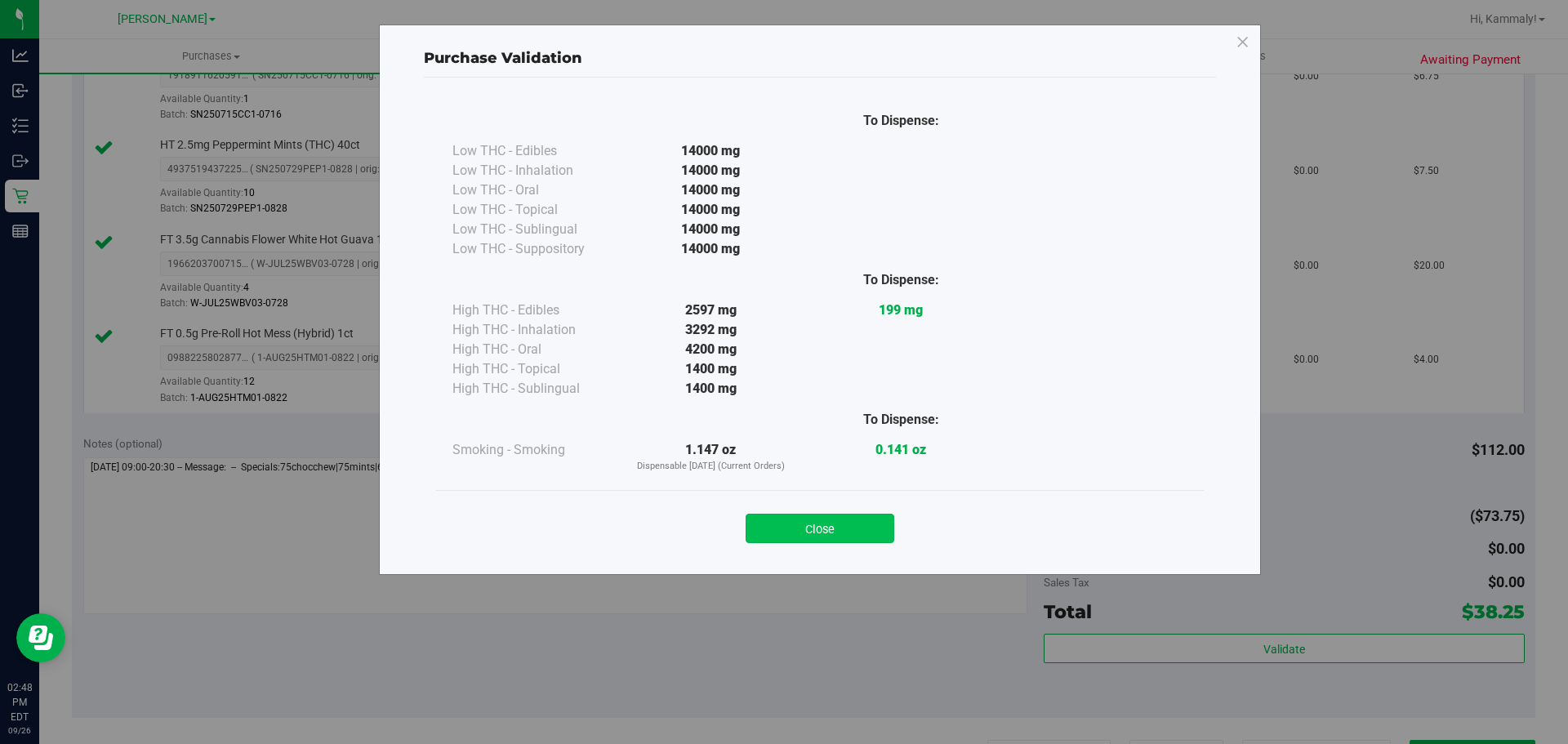
click at [824, 542] on button "Close" at bounding box center [819, 528] width 148 height 30
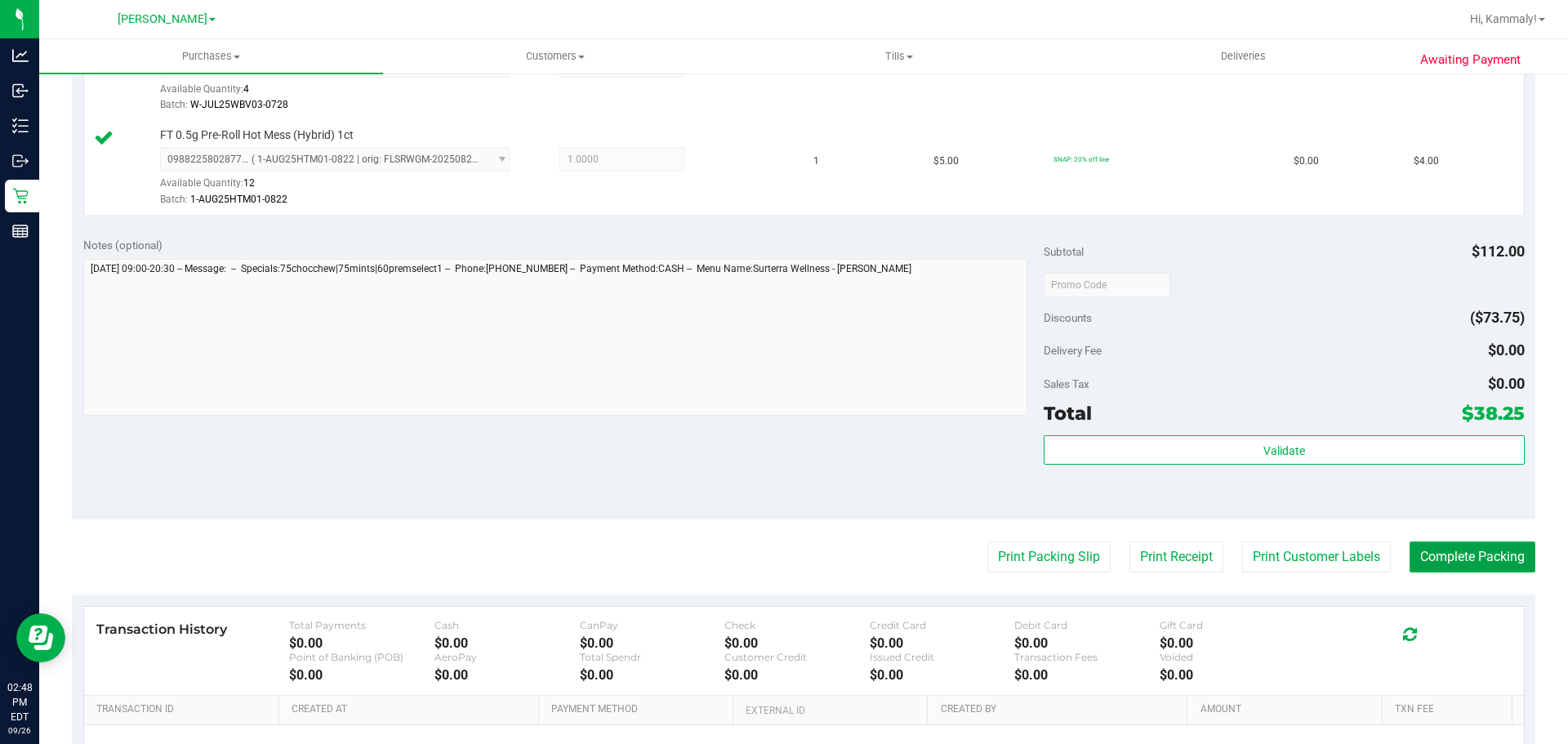
click at [1505, 570] on button "Complete Packing" at bounding box center [1471, 556] width 125 height 31
